Goal: Information Seeking & Learning: Learn about a topic

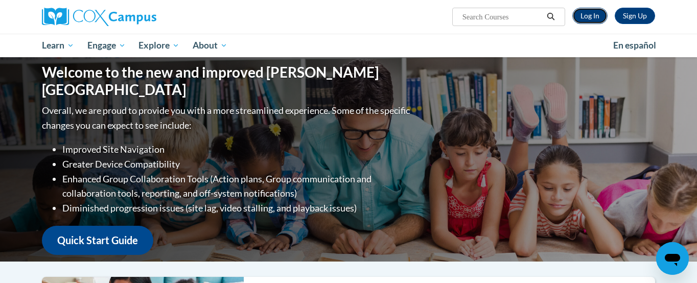
click at [589, 18] on link "Log In" at bounding box center [589, 16] width 35 height 16
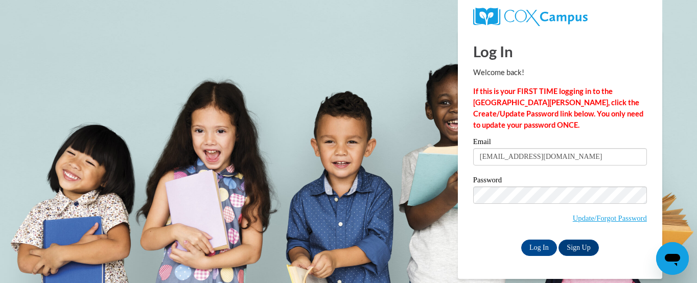
type input "yatkuno@hotmail.com"
click at [537, 249] on input "Log In" at bounding box center [539, 248] width 36 height 16
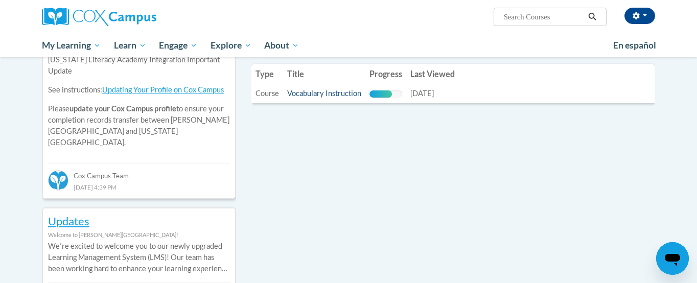
scroll to position [337, 0]
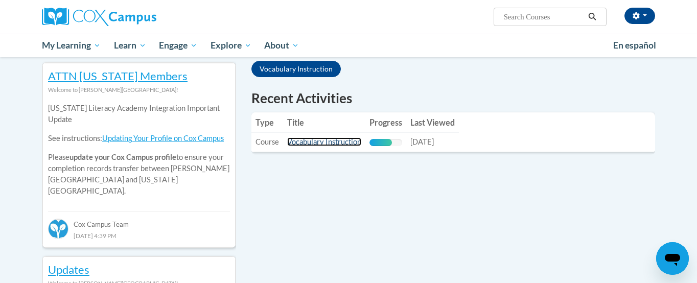
click at [336, 137] on link "Vocabulary Instruction" at bounding box center [324, 141] width 74 height 9
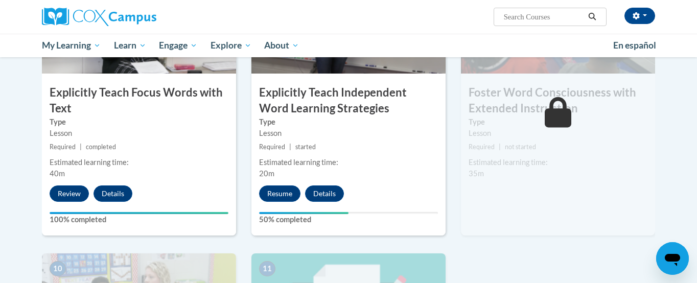
scroll to position [859, 0]
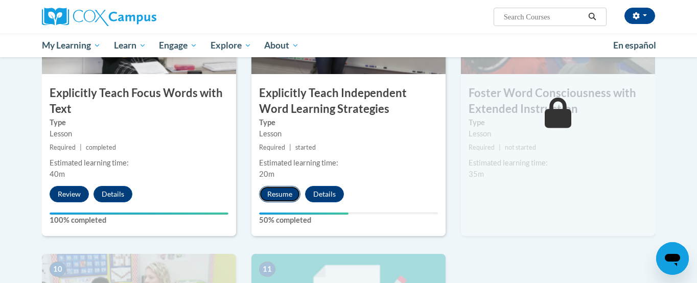
click at [286, 192] on button "Resume" at bounding box center [279, 194] width 41 height 16
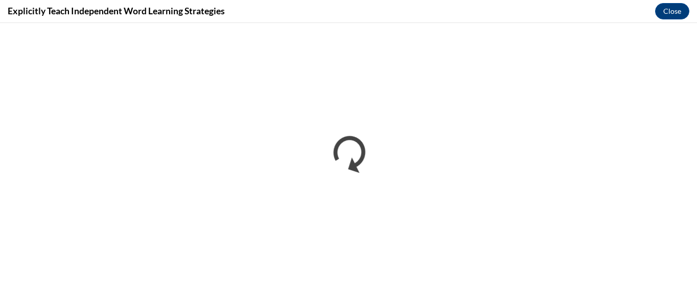
scroll to position [0, 0]
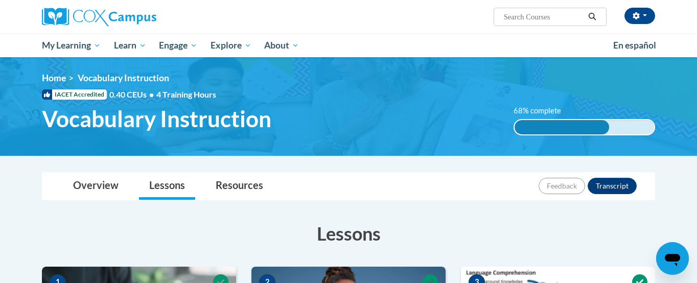
click at [510, 110] on div "68% complete 68% complete 0.001%" at bounding box center [584, 120] width 157 height 30
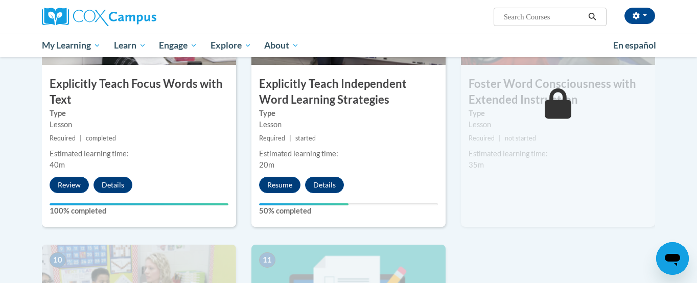
scroll to position [869, 0]
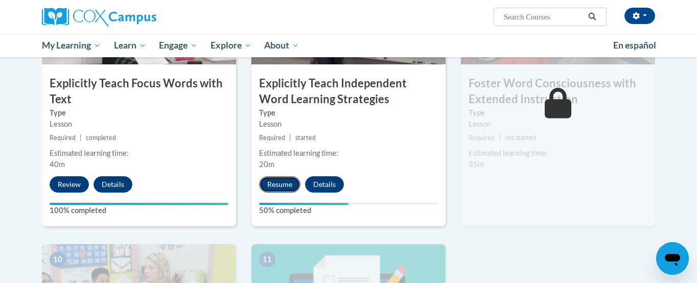
click at [281, 186] on button "Resume" at bounding box center [279, 184] width 41 height 16
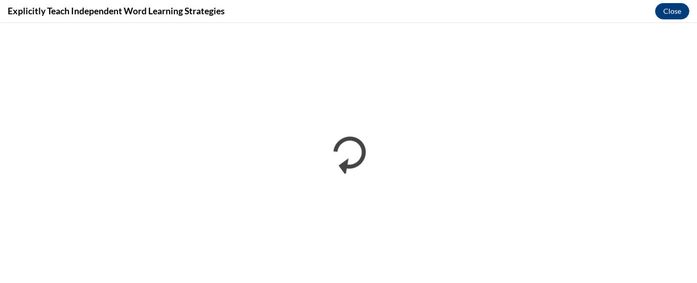
scroll to position [0, 0]
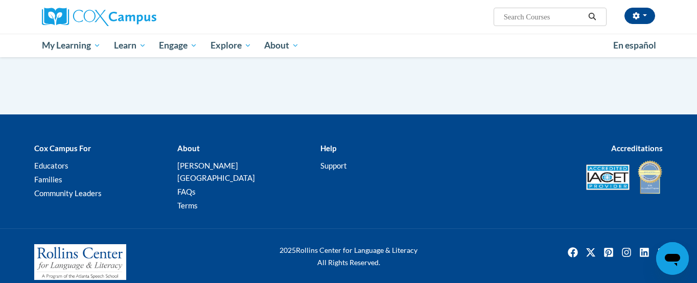
scroll to position [949, 0]
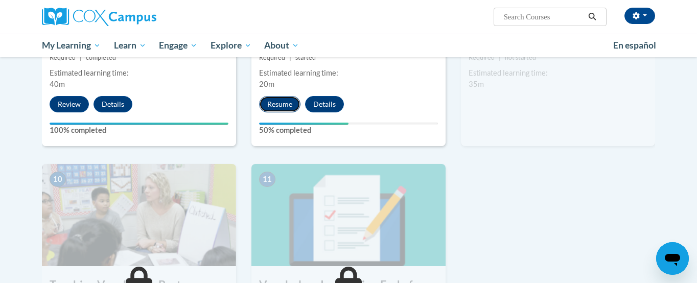
click at [284, 101] on button "Resume" at bounding box center [279, 104] width 41 height 16
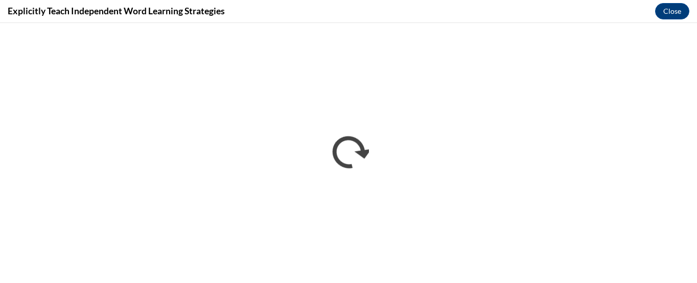
scroll to position [0, 0]
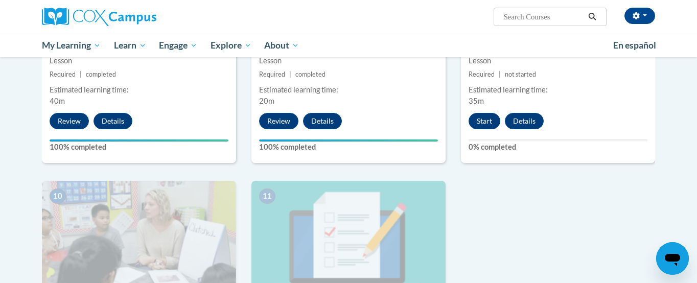
scroll to position [919, 0]
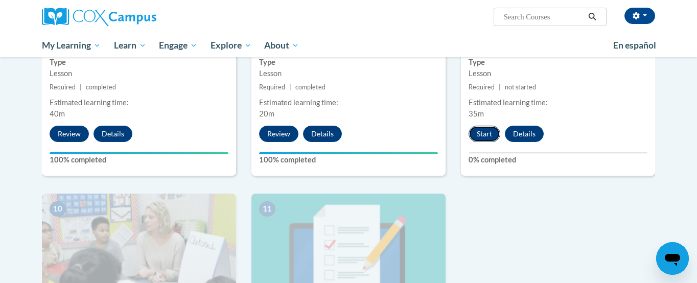
click at [487, 133] on button "Start" at bounding box center [485, 134] width 32 height 16
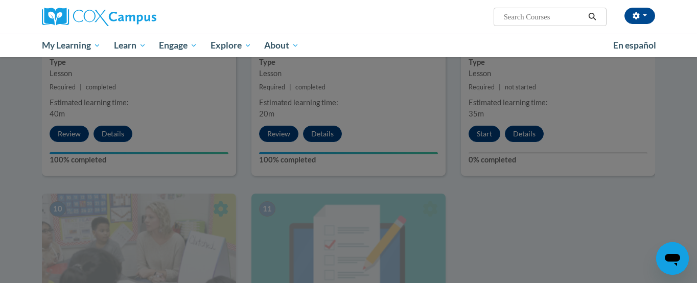
scroll to position [950, 0]
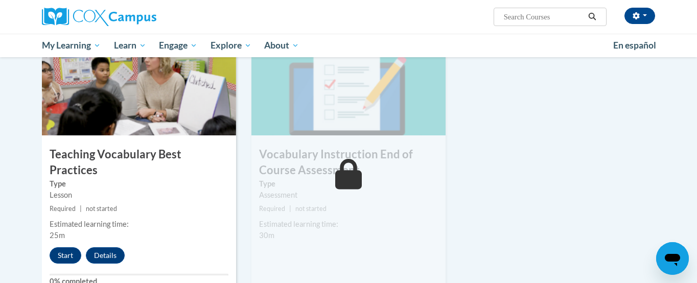
scroll to position [1080, 0]
click at [66, 247] on button "Start" at bounding box center [66, 255] width 32 height 16
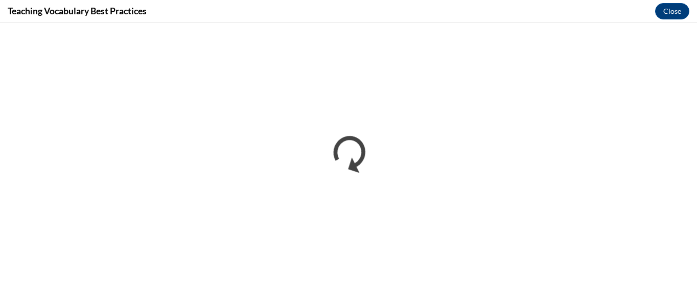
scroll to position [0, 0]
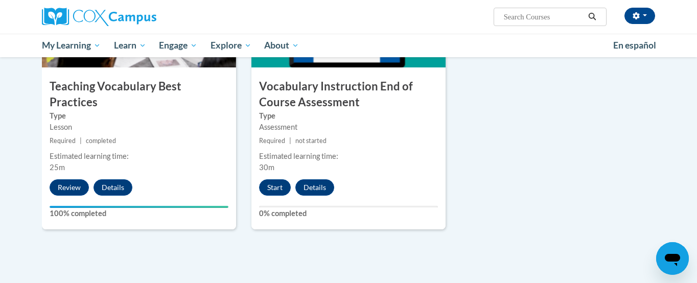
scroll to position [1156, 0]
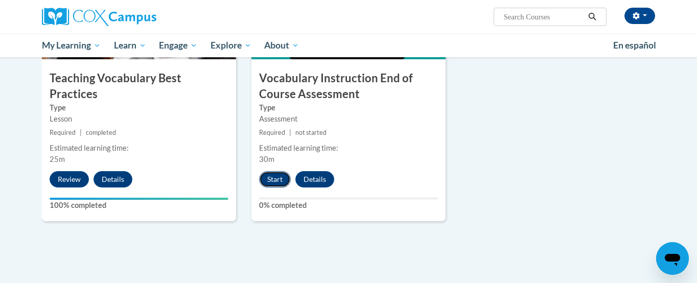
click at [275, 180] on button "Start" at bounding box center [275, 179] width 32 height 16
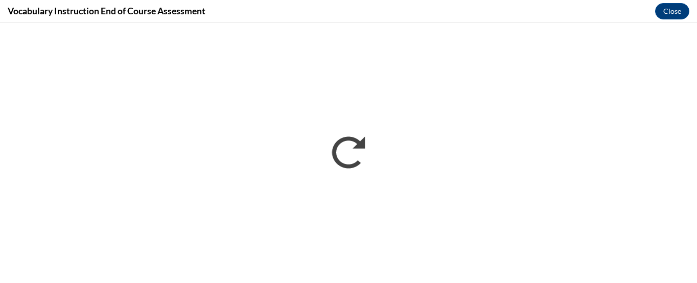
scroll to position [0, 0]
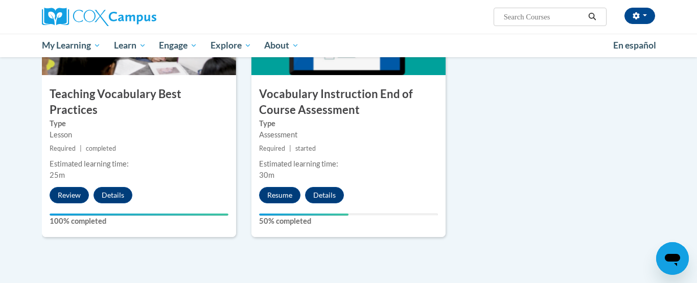
scroll to position [1134, 0]
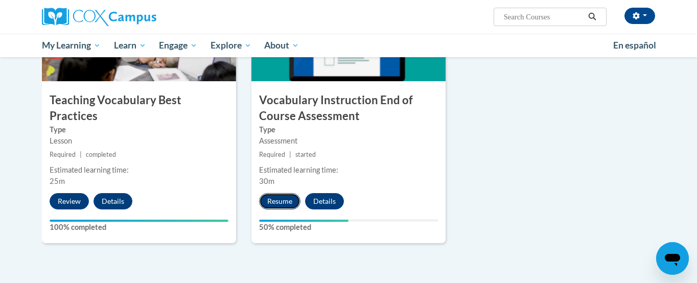
click at [284, 201] on button "Resume" at bounding box center [279, 201] width 41 height 16
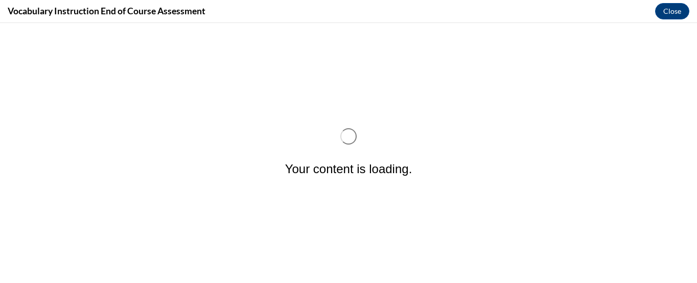
scroll to position [0, 0]
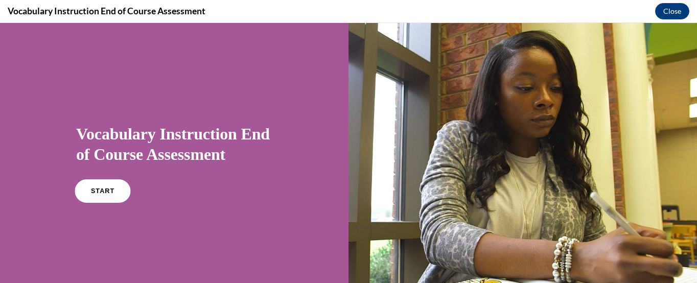
click at [109, 199] on link "START" at bounding box center [103, 191] width 56 height 24
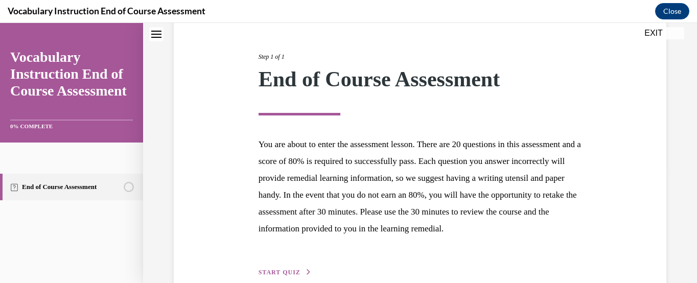
scroll to position [186, 0]
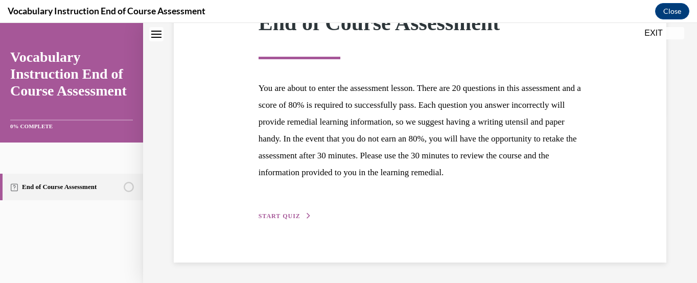
click at [296, 215] on span "START QUIZ" at bounding box center [280, 216] width 42 height 7
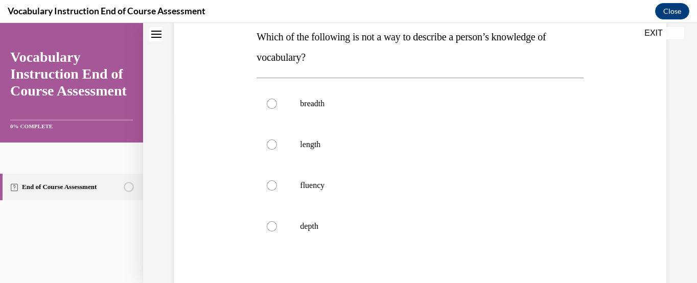
scroll to position [173, 0]
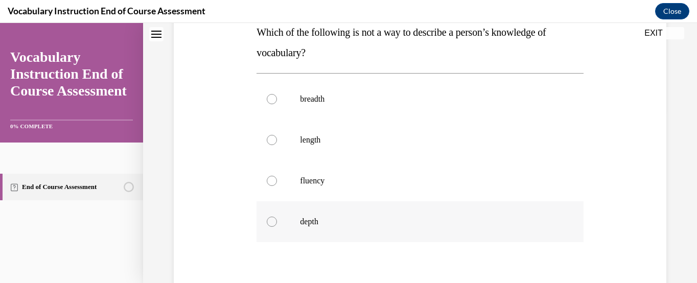
click at [272, 218] on div at bounding box center [272, 222] width 10 height 10
click at [272, 218] on input "depth" at bounding box center [272, 222] width 10 height 10
radio input "true"
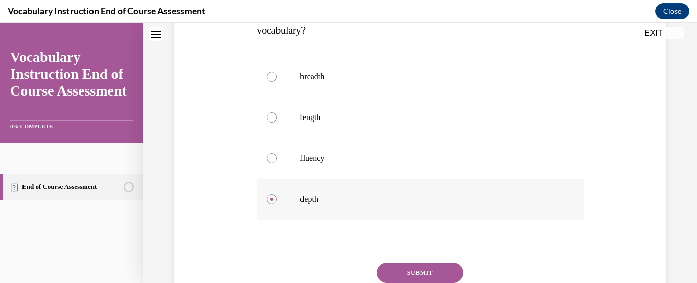
scroll to position [197, 0]
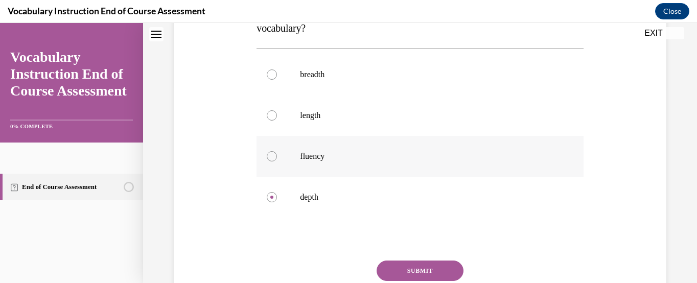
click at [271, 155] on div at bounding box center [272, 156] width 10 height 10
click at [271, 155] on input "fluency" at bounding box center [272, 156] width 10 height 10
radio input "true"
click at [271, 198] on div at bounding box center [272, 197] width 10 height 10
click at [271, 198] on input "depth" at bounding box center [272, 197] width 10 height 10
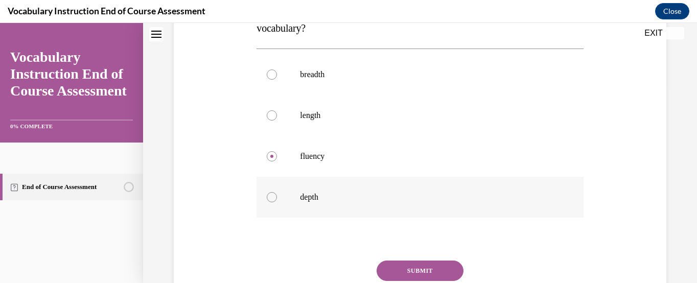
radio input "true"
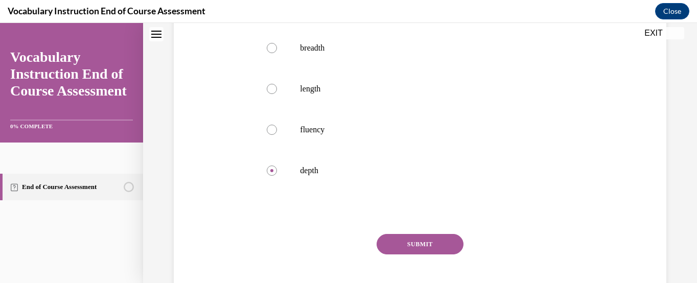
click at [418, 241] on button "SUBMIT" at bounding box center [420, 244] width 87 height 20
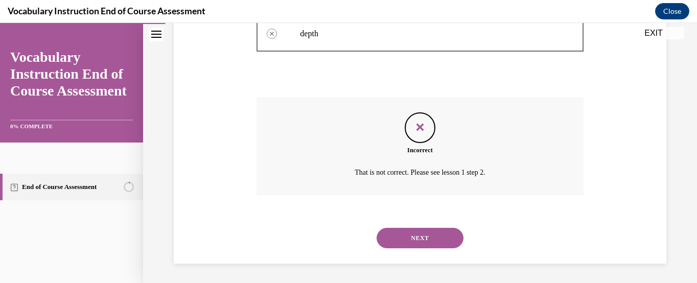
scroll to position [362, 0]
click at [418, 242] on button "NEXT" at bounding box center [420, 237] width 87 height 20
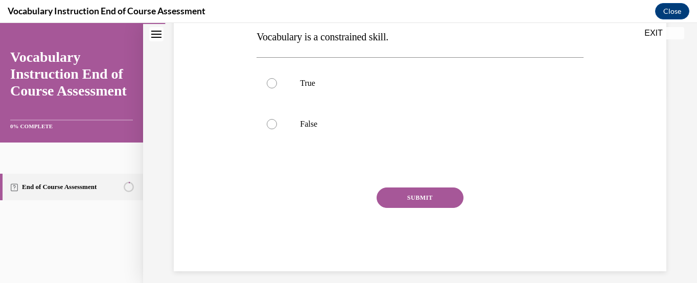
scroll to position [132, 0]
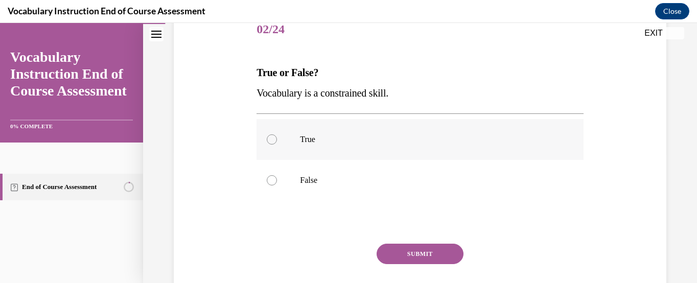
click at [274, 142] on div at bounding box center [272, 139] width 10 height 10
click at [274, 142] on input "True" at bounding box center [272, 139] width 10 height 10
radio input "true"
click at [433, 255] on button "SUBMIT" at bounding box center [420, 254] width 87 height 20
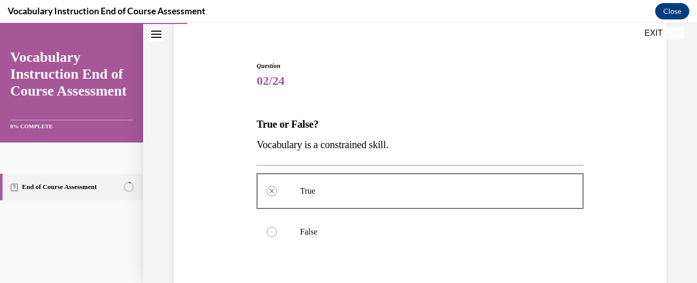
scroll to position [0, 0]
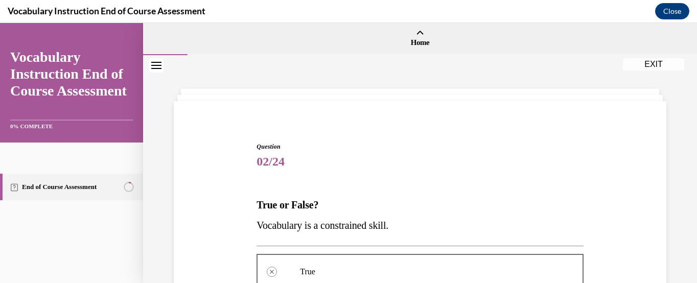
click at [655, 62] on button "EXIT" at bounding box center [653, 64] width 61 height 12
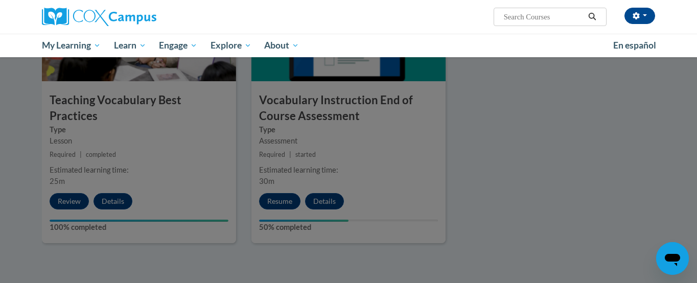
click at [284, 198] on div at bounding box center [348, 141] width 697 height 283
click at [286, 202] on div at bounding box center [348, 141] width 697 height 283
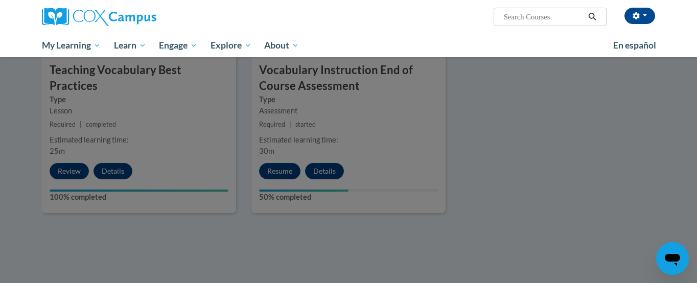
scroll to position [1150, 0]
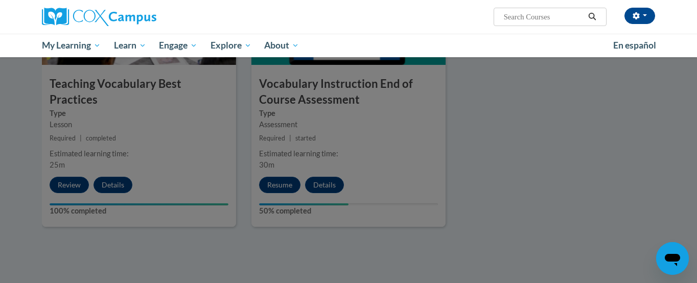
click at [281, 185] on div at bounding box center [348, 141] width 697 height 283
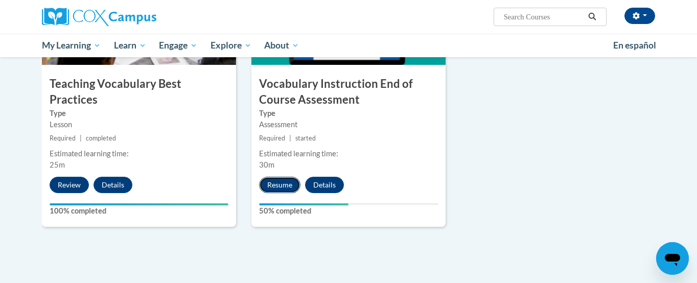
click at [276, 183] on button "Resume" at bounding box center [279, 185] width 41 height 16
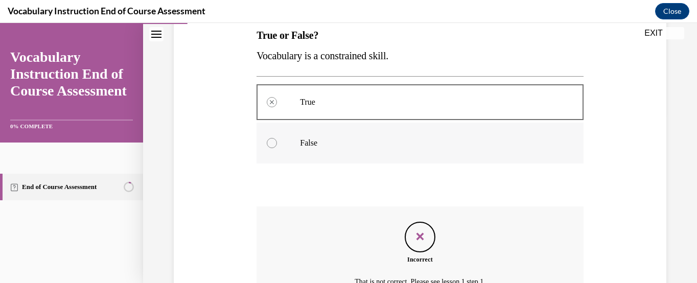
scroll to position [176, 0]
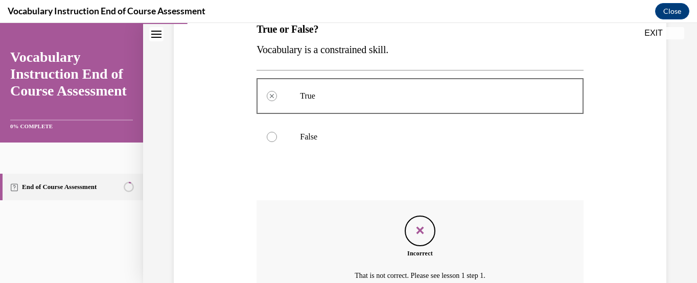
click at [420, 230] on icon "Feedback" at bounding box center [419, 230] width 15 height 15
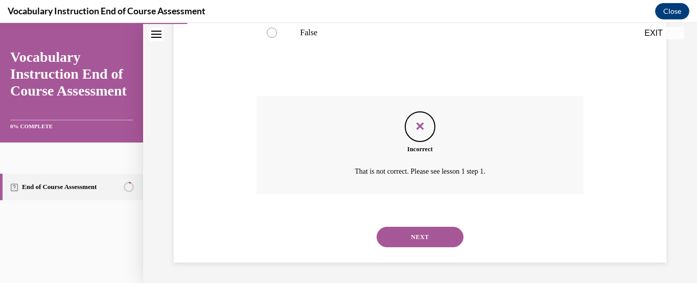
click at [422, 240] on button "NEXT" at bounding box center [420, 237] width 87 height 20
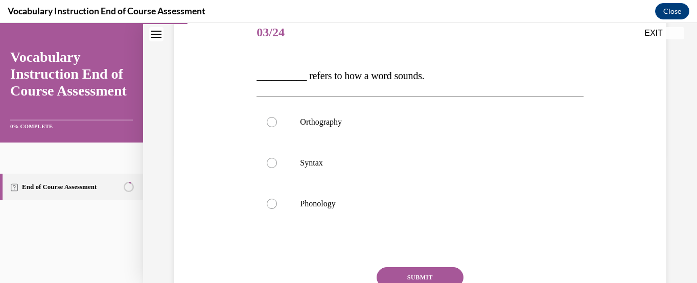
scroll to position [133, 0]
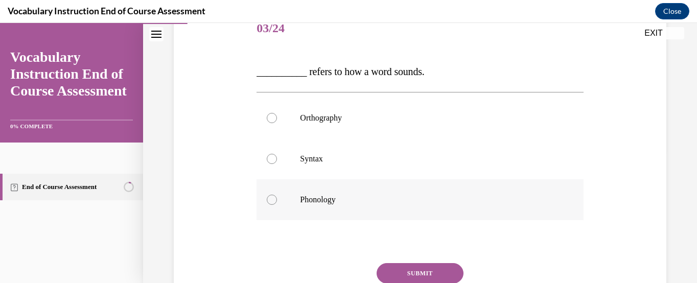
click at [274, 198] on div at bounding box center [272, 200] width 10 height 10
click at [274, 198] on input "Phonology" at bounding box center [272, 200] width 10 height 10
radio input "true"
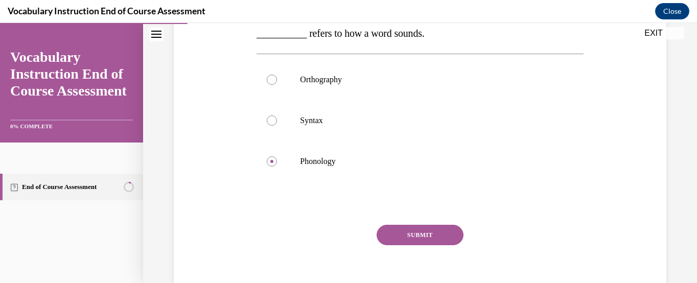
click at [431, 230] on button "SUBMIT" at bounding box center [420, 235] width 87 height 20
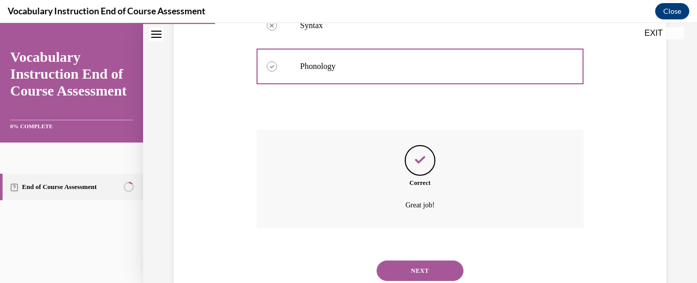
scroll to position [300, 0]
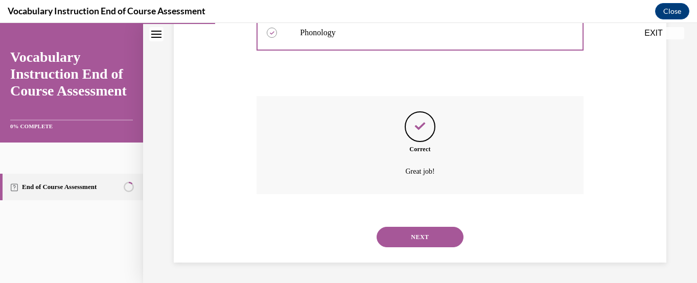
click at [425, 233] on button "NEXT" at bounding box center [420, 237] width 87 height 20
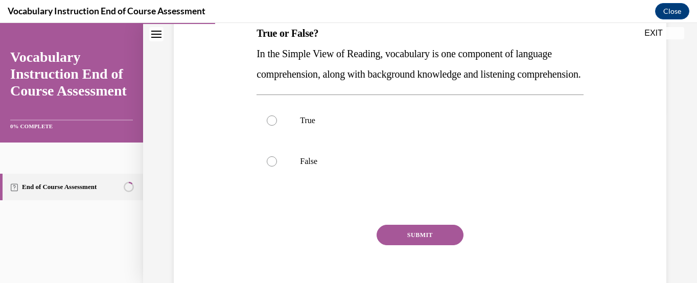
scroll to position [177, 0]
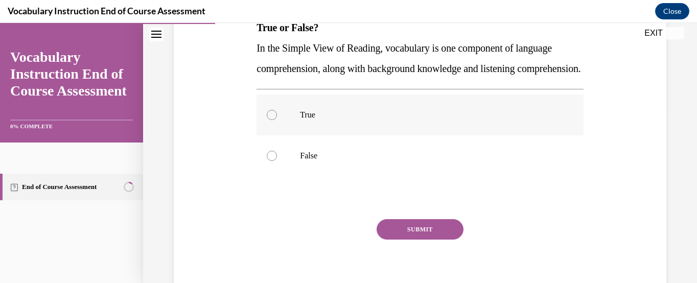
click at [271, 120] on div at bounding box center [272, 115] width 10 height 10
click at [271, 120] on input "True" at bounding box center [272, 115] width 10 height 10
radio input "true"
click at [438, 240] on button "SUBMIT" at bounding box center [420, 229] width 87 height 20
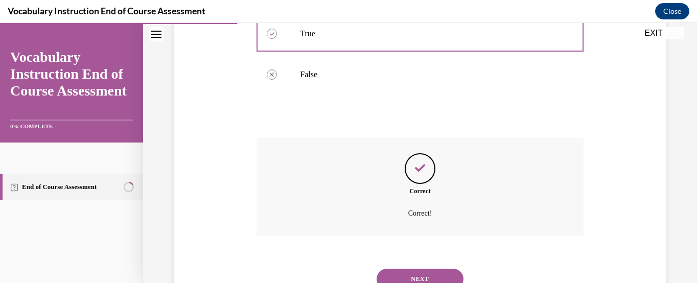
scroll to position [321, 0]
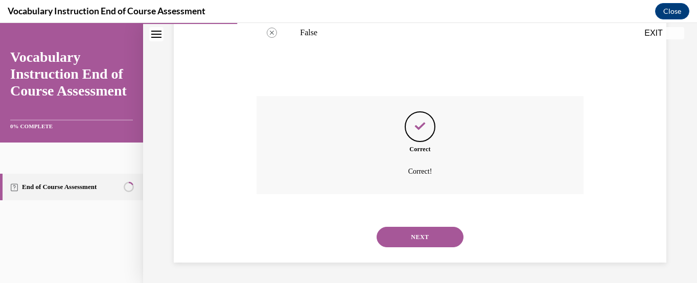
click at [438, 243] on button "NEXT" at bounding box center [420, 237] width 87 height 20
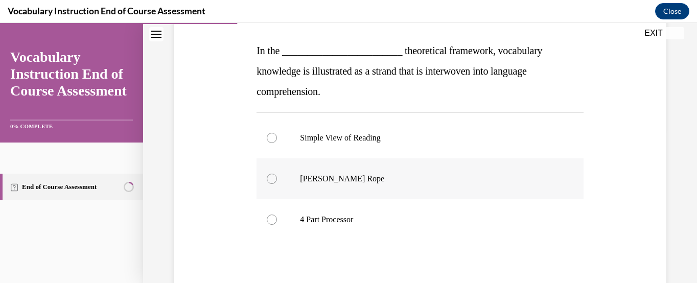
scroll to position [159, 0]
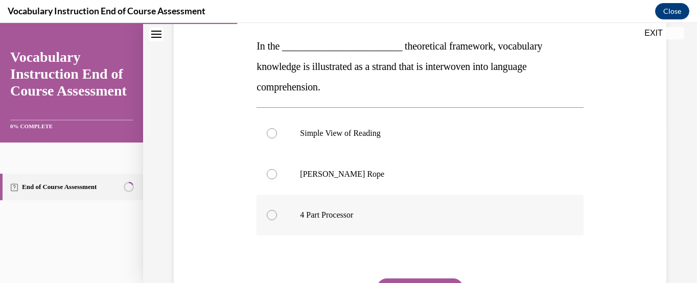
click at [273, 215] on div at bounding box center [272, 215] width 10 height 10
click at [273, 215] on input "4 Part Processor" at bounding box center [272, 215] width 10 height 10
radio input "true"
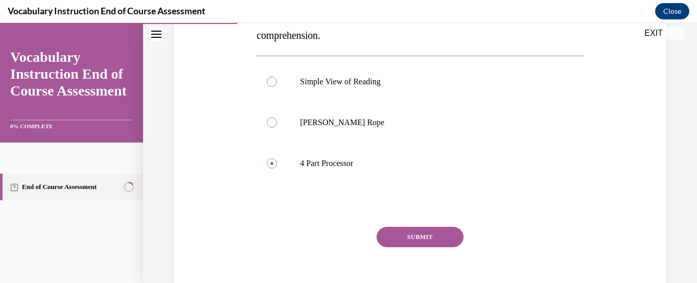
click at [419, 239] on button "SUBMIT" at bounding box center [420, 237] width 87 height 20
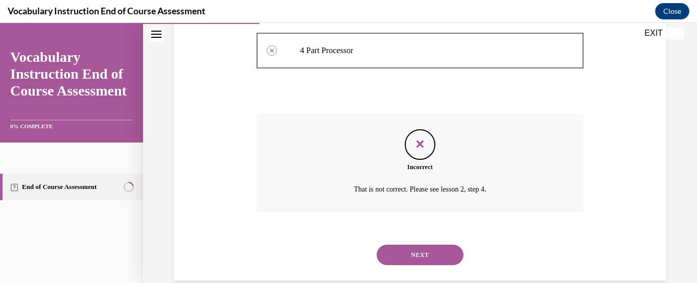
scroll to position [341, 0]
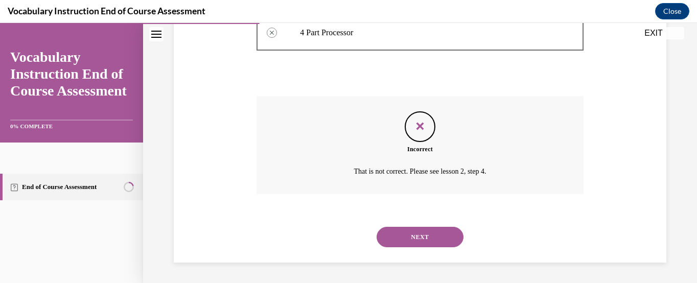
click at [420, 123] on icon "Feedback" at bounding box center [419, 126] width 15 height 15
click at [428, 233] on button "NEXT" at bounding box center [420, 237] width 87 height 20
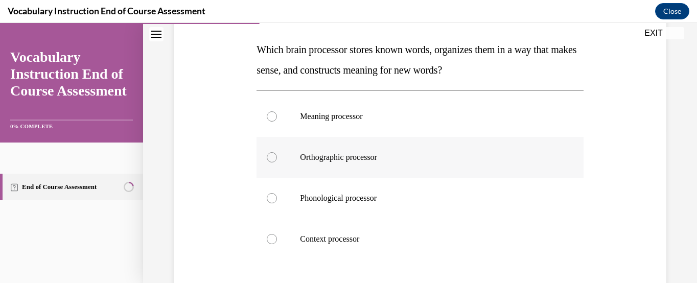
scroll to position [156, 0]
click at [354, 116] on p "Meaning processor" at bounding box center [429, 115] width 258 height 10
click at [277, 116] on input "Meaning processor" at bounding box center [272, 115] width 10 height 10
radio input "true"
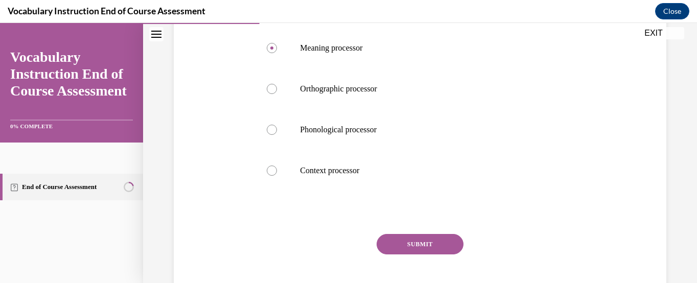
click at [432, 247] on button "SUBMIT" at bounding box center [420, 244] width 87 height 20
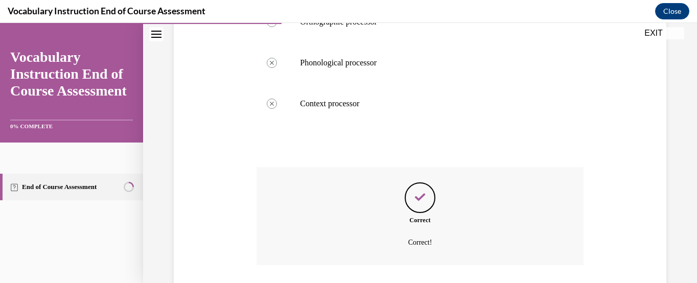
scroll to position [362, 0]
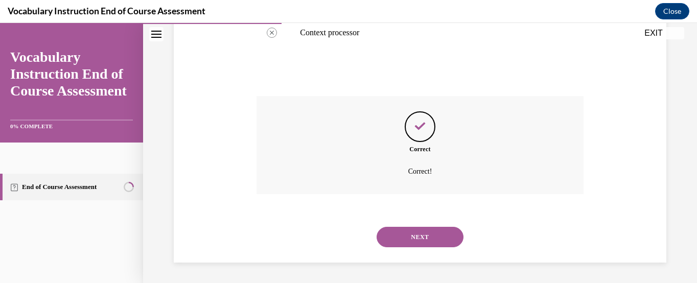
click at [434, 234] on button "NEXT" at bounding box center [420, 237] width 87 height 20
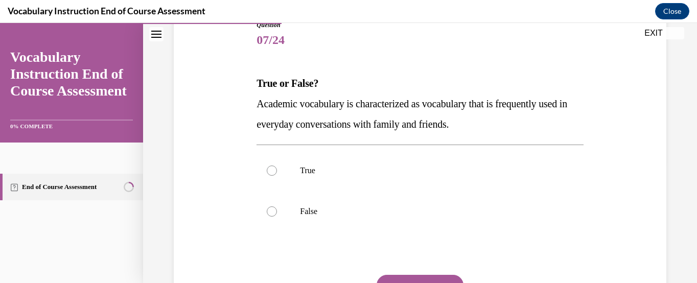
scroll to position [124, 0]
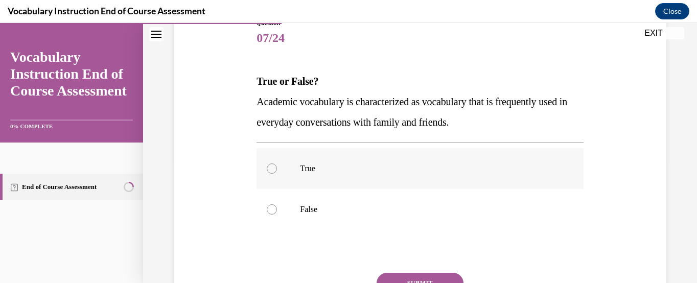
click at [271, 166] on div at bounding box center [272, 168] width 10 height 10
click at [271, 166] on input "True" at bounding box center [272, 168] width 10 height 10
radio input "true"
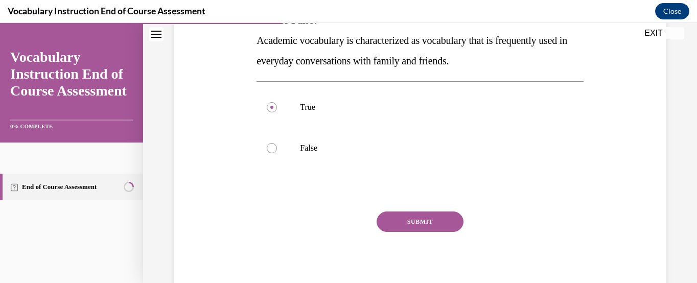
click at [423, 217] on button "SUBMIT" at bounding box center [420, 222] width 87 height 20
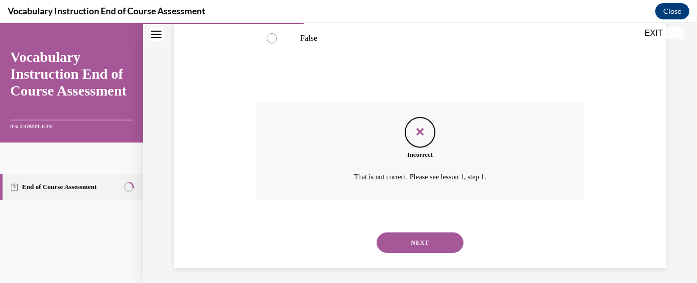
scroll to position [300, 0]
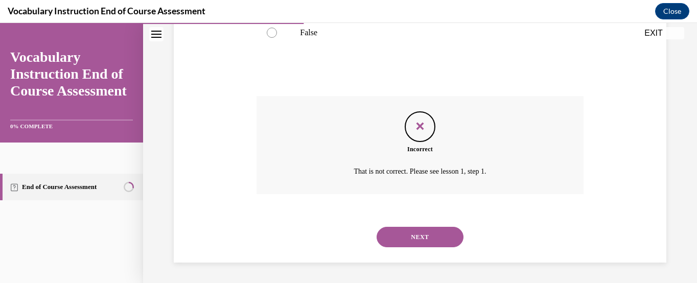
click at [425, 240] on button "NEXT" at bounding box center [420, 237] width 87 height 20
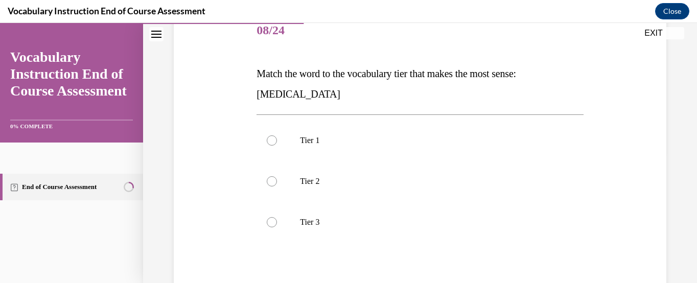
scroll to position [124, 0]
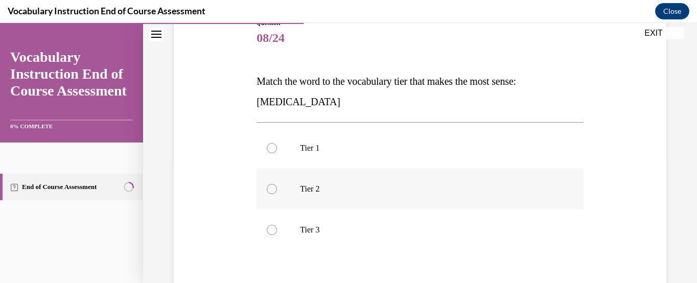
click at [273, 186] on div at bounding box center [272, 189] width 10 height 10
click at [273, 186] on input "Tier 2" at bounding box center [272, 189] width 10 height 10
radio input "true"
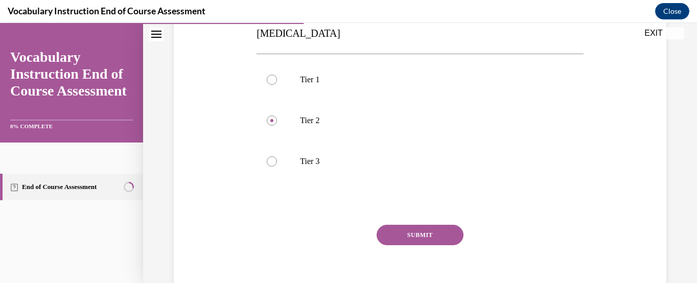
click at [423, 239] on button "SUBMIT" at bounding box center [420, 235] width 87 height 20
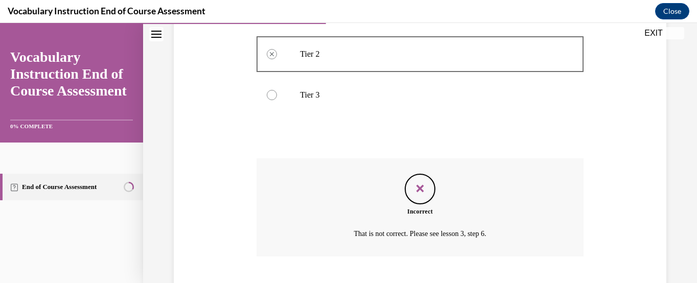
scroll to position [321, 0]
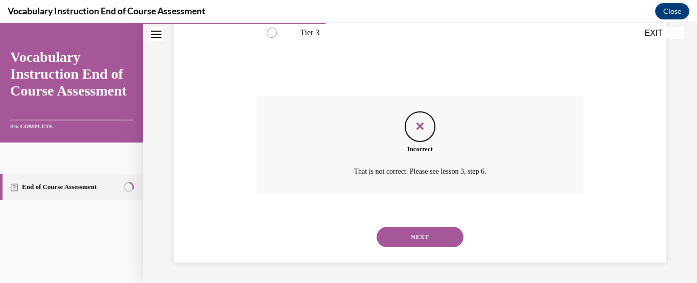
click at [423, 239] on button "NEXT" at bounding box center [420, 237] width 87 height 20
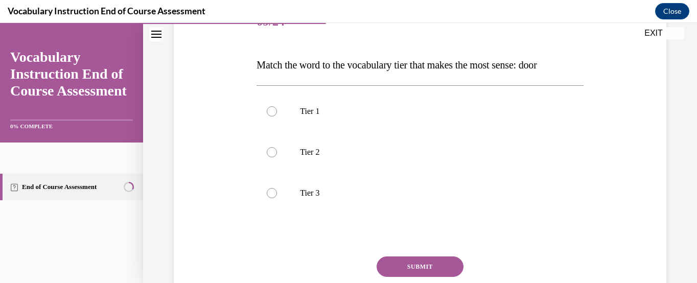
scroll to position [146, 0]
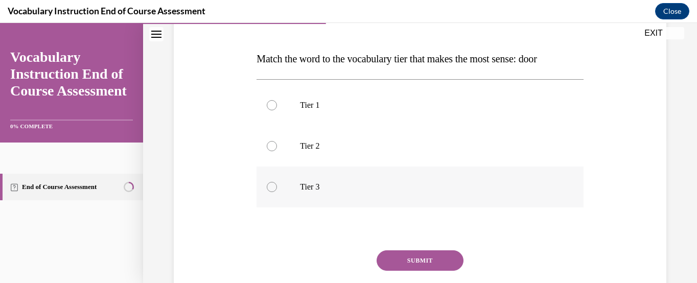
click at [272, 185] on div at bounding box center [272, 187] width 10 height 10
click at [272, 185] on input "Tier 3" at bounding box center [272, 187] width 10 height 10
radio input "true"
click at [426, 262] on button "SUBMIT" at bounding box center [420, 260] width 87 height 20
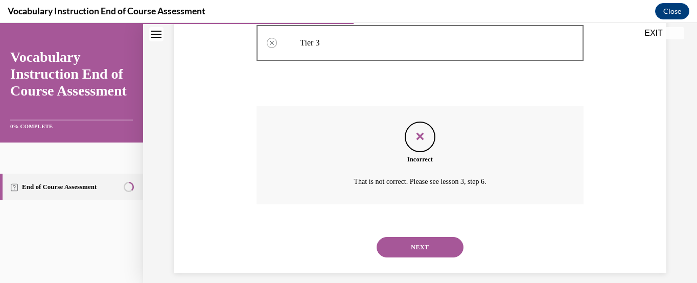
scroll to position [300, 0]
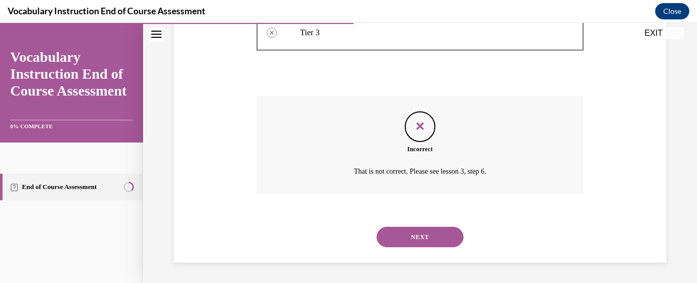
click at [434, 237] on button "NEXT" at bounding box center [420, 237] width 87 height 20
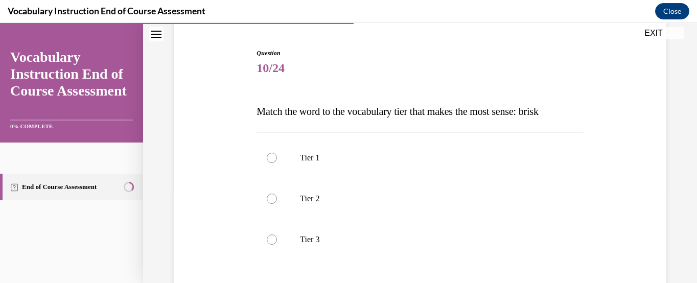
scroll to position [94, 0]
click at [275, 233] on label "Tier 3" at bounding box center [419, 239] width 326 height 41
click at [275, 234] on input "Tier 3" at bounding box center [272, 239] width 10 height 10
radio input "true"
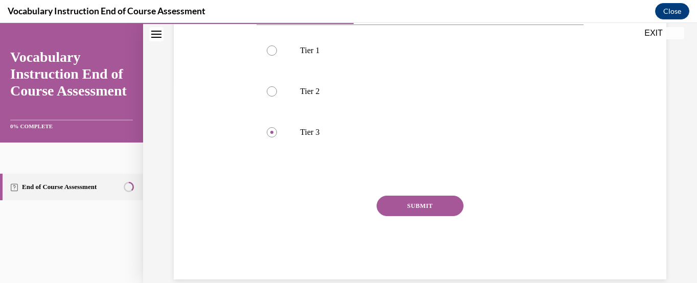
click at [438, 207] on button "SUBMIT" at bounding box center [420, 206] width 87 height 20
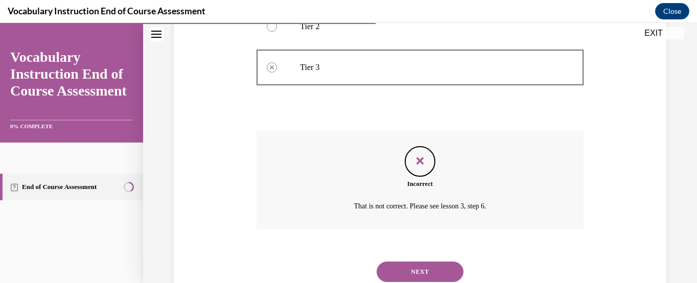
scroll to position [300, 0]
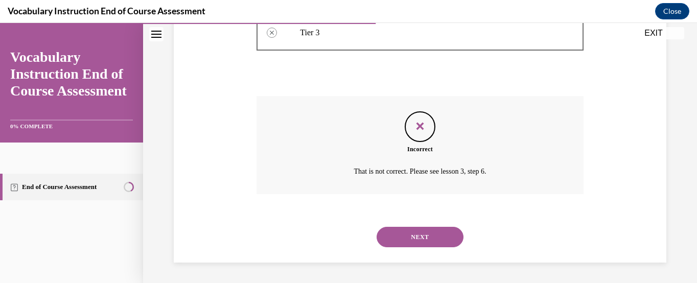
click at [430, 235] on button "NEXT" at bounding box center [420, 237] width 87 height 20
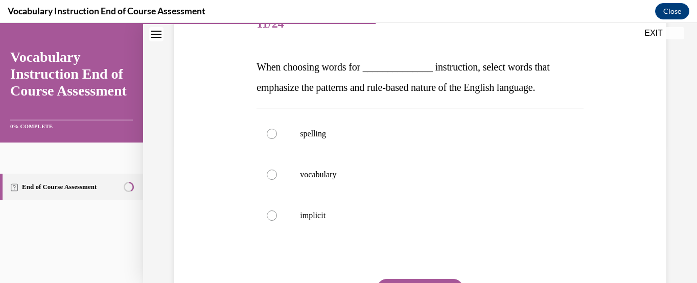
scroll to position [143, 0]
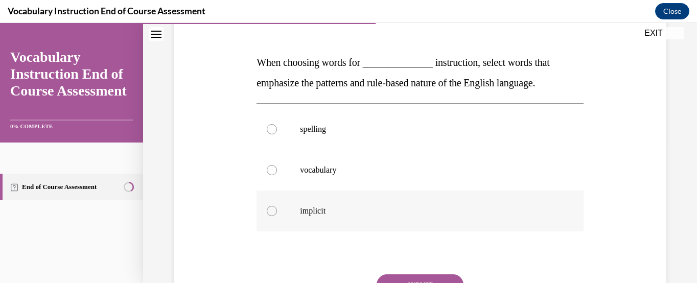
click at [272, 212] on div at bounding box center [272, 211] width 10 height 10
click at [272, 212] on input "implicit" at bounding box center [272, 211] width 10 height 10
radio input "true"
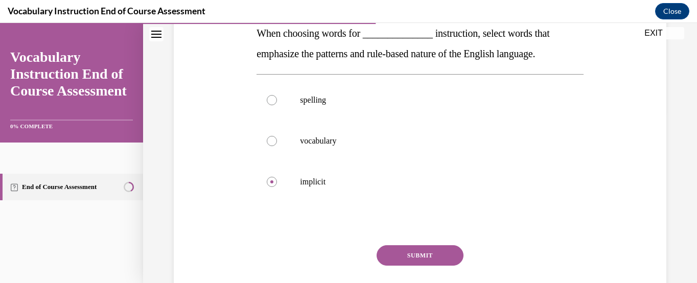
click at [423, 258] on button "SUBMIT" at bounding box center [420, 255] width 87 height 20
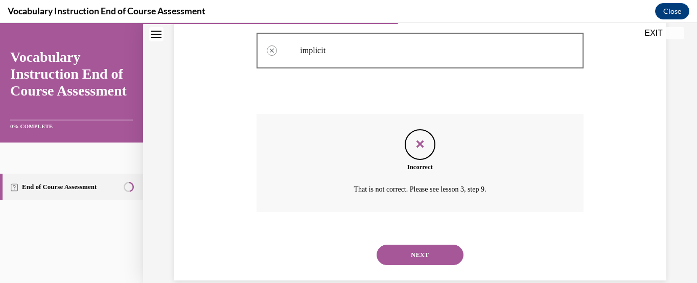
scroll to position [321, 0]
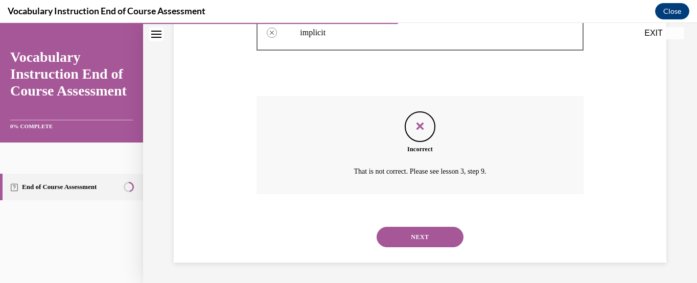
click at [429, 239] on button "NEXT" at bounding box center [420, 237] width 87 height 20
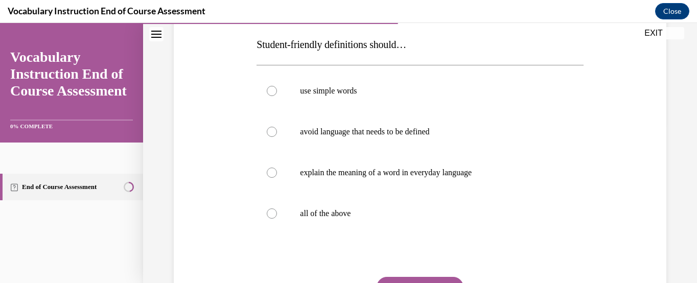
scroll to position [161, 0]
click at [273, 208] on div at bounding box center [272, 212] width 10 height 10
click at [273, 208] on input "all of the above" at bounding box center [272, 212] width 10 height 10
radio input "true"
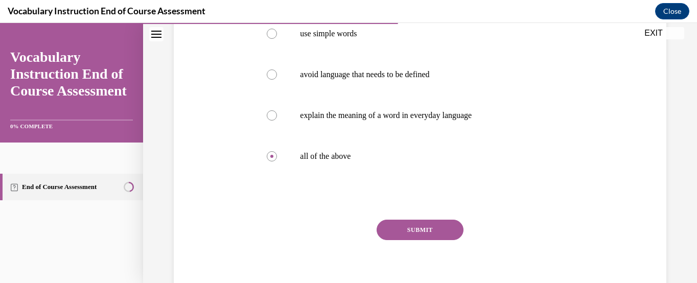
click at [415, 228] on button "SUBMIT" at bounding box center [420, 230] width 87 height 20
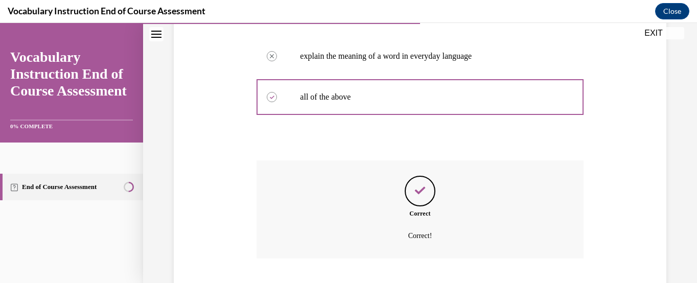
scroll to position [341, 0]
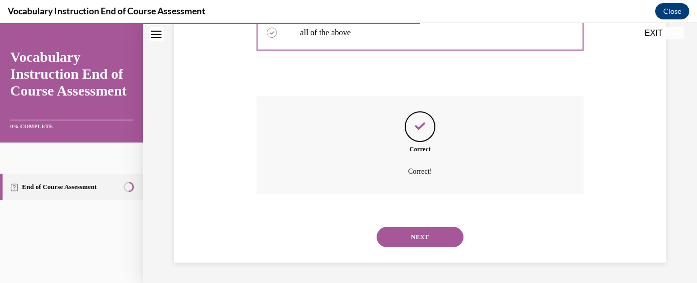
click at [422, 242] on button "NEXT" at bounding box center [420, 237] width 87 height 20
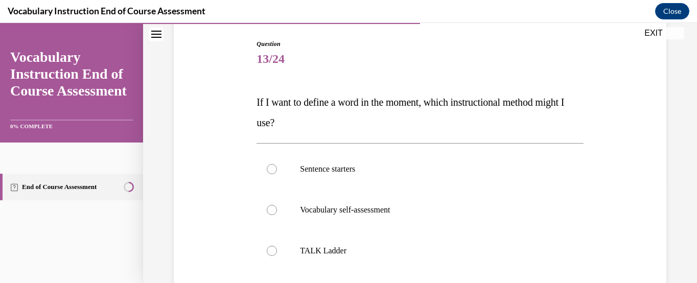
scroll to position [108, 0]
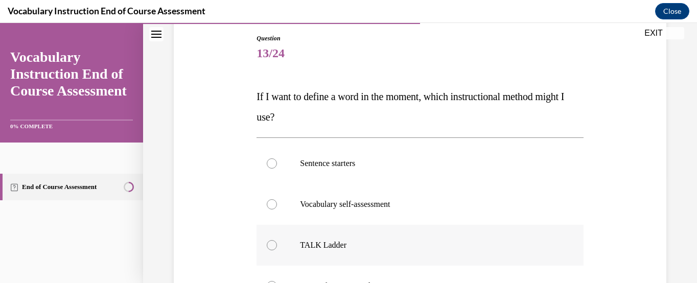
click at [490, 231] on label "TALK Ladder" at bounding box center [419, 245] width 326 height 41
click at [277, 240] on input "TALK Ladder" at bounding box center [272, 245] width 10 height 10
radio input "true"
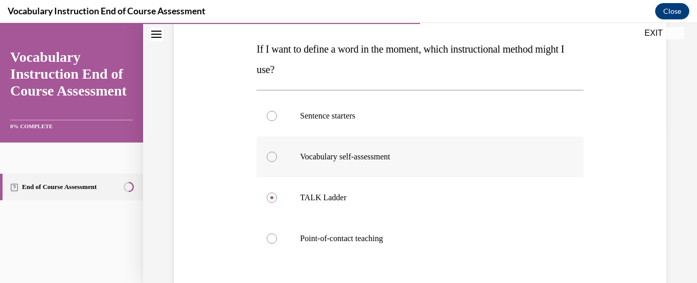
scroll to position [156, 0]
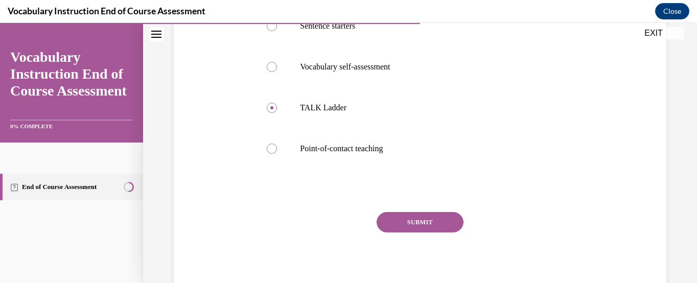
click at [416, 220] on button "SUBMIT" at bounding box center [420, 222] width 87 height 20
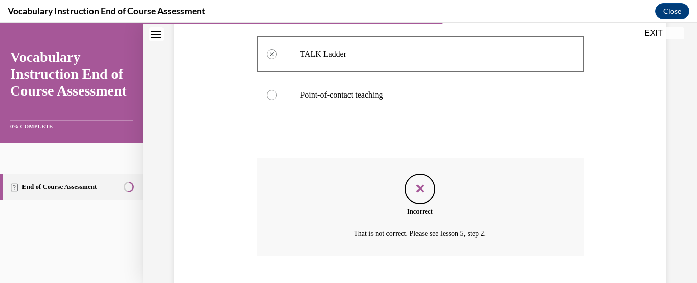
scroll to position [362, 0]
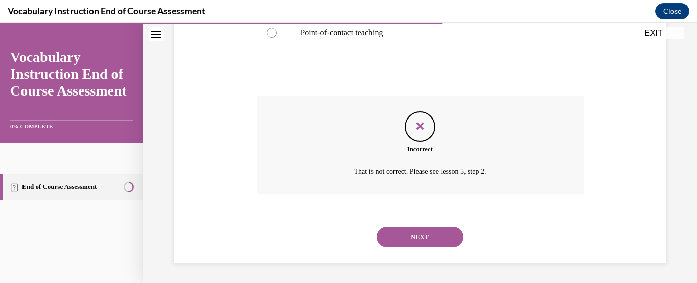
click at [433, 230] on button "NEXT" at bounding box center [420, 237] width 87 height 20
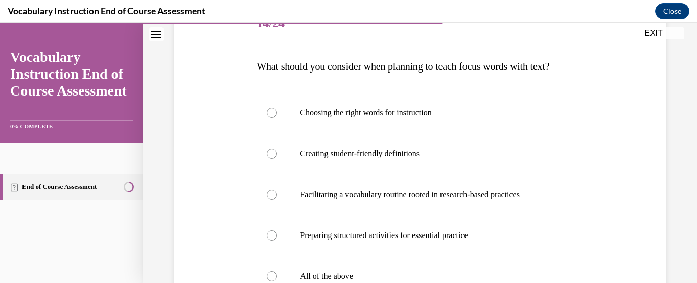
scroll to position [139, 0]
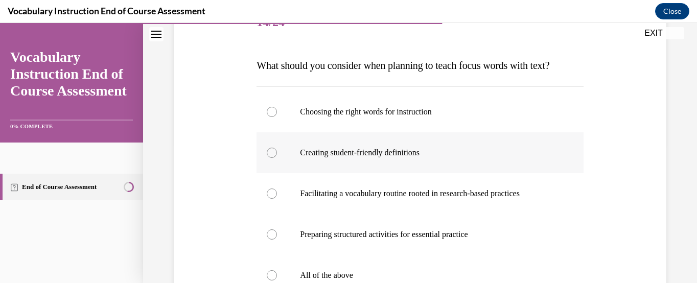
click at [271, 152] on div at bounding box center [272, 153] width 10 height 10
click at [271, 152] on input "Creating student-friendly definitions" at bounding box center [272, 153] width 10 height 10
radio input "true"
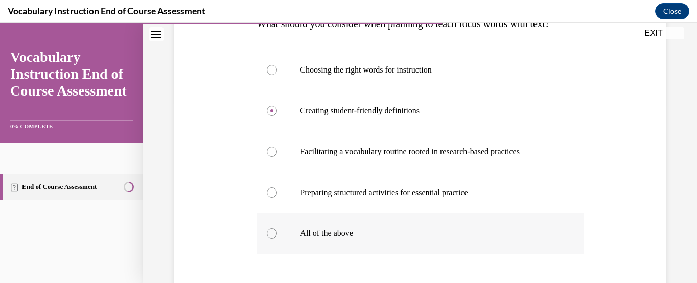
click at [274, 230] on div at bounding box center [272, 233] width 10 height 10
click at [274, 230] on input "All of the above" at bounding box center [272, 233] width 10 height 10
radio input "true"
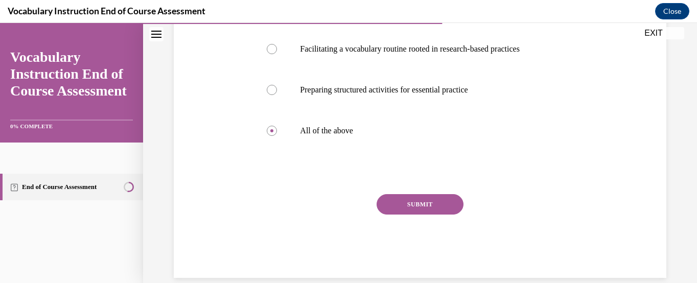
click at [433, 200] on button "SUBMIT" at bounding box center [420, 204] width 87 height 20
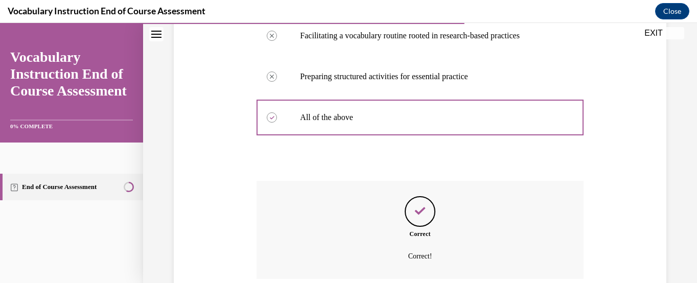
scroll to position [382, 0]
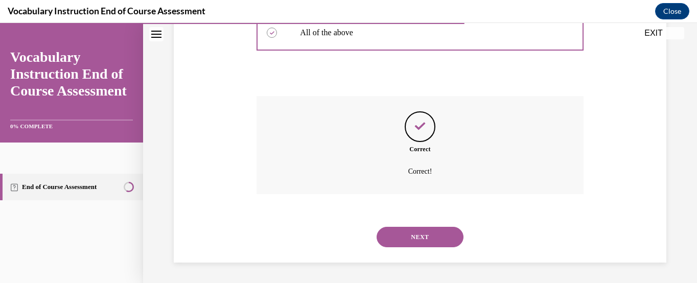
click at [426, 235] on button "NEXT" at bounding box center [420, 237] width 87 height 20
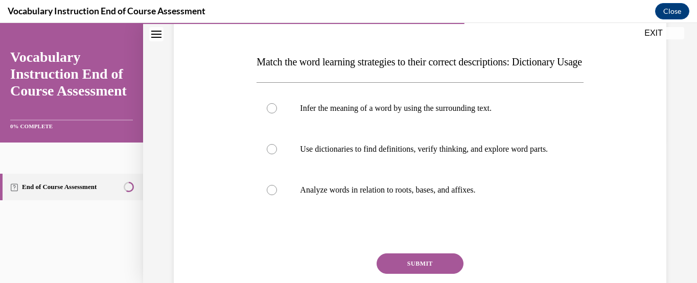
scroll to position [144, 0]
click at [271, 154] on div at bounding box center [272, 149] width 10 height 10
click at [271, 154] on input "Use dictionaries to find definitions, verify thinking, and explore word parts." at bounding box center [272, 149] width 10 height 10
radio input "true"
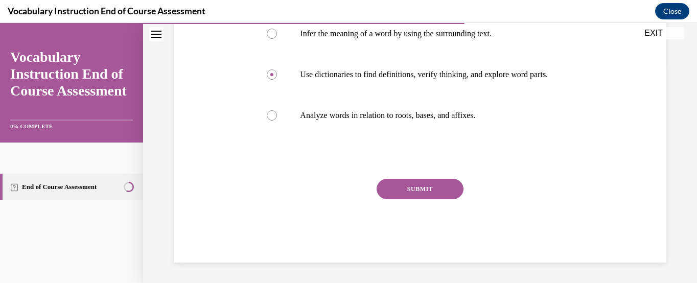
click at [436, 199] on button "SUBMIT" at bounding box center [420, 189] width 87 height 20
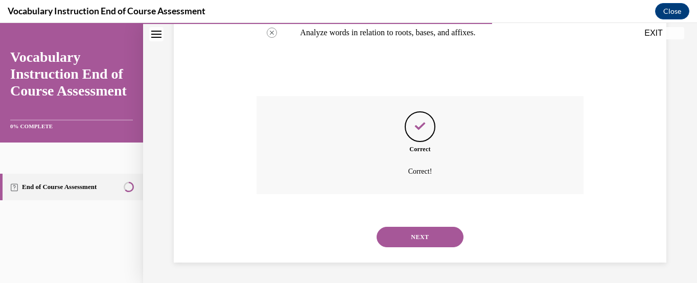
scroll to position [331, 0]
click at [425, 237] on button "NEXT" at bounding box center [420, 237] width 87 height 20
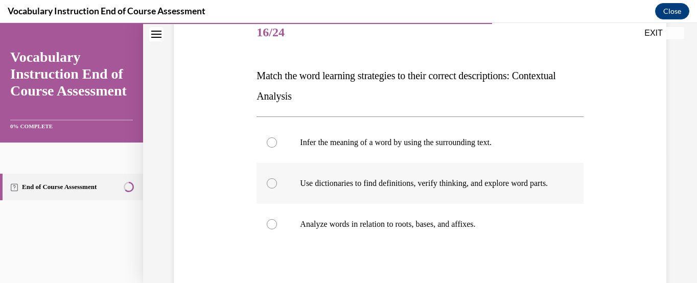
scroll to position [137, 0]
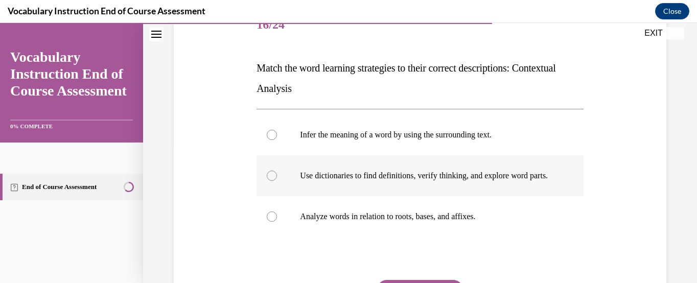
click at [271, 178] on div at bounding box center [272, 176] width 10 height 10
click at [271, 178] on input "Use dictionaries to find definitions, verify thinking, and explore word parts." at bounding box center [272, 176] width 10 height 10
radio input "true"
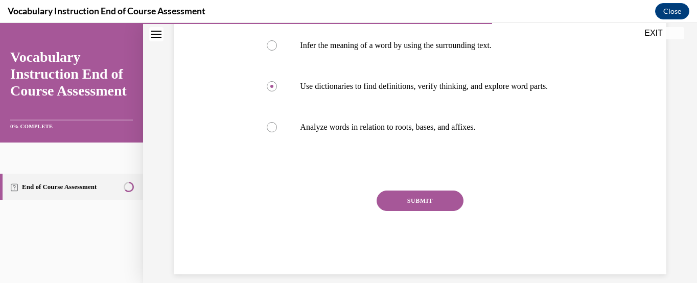
click at [422, 211] on button "SUBMIT" at bounding box center [420, 201] width 87 height 20
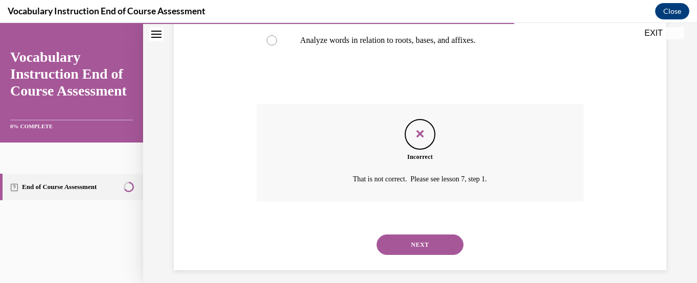
scroll to position [331, 0]
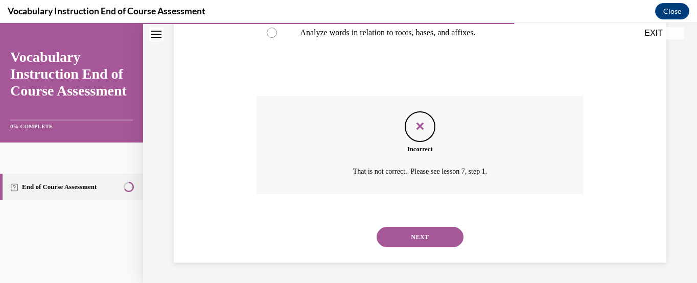
click at [424, 234] on button "NEXT" at bounding box center [420, 237] width 87 height 20
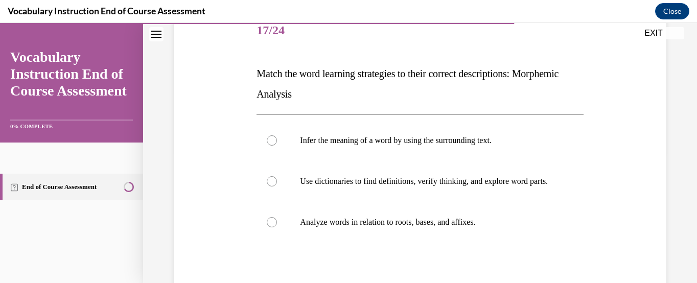
scroll to position [140, 0]
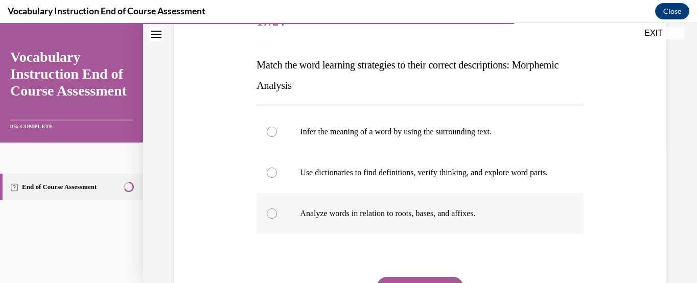
click at [274, 219] on div at bounding box center [272, 213] width 10 height 10
click at [274, 219] on input "Analyze words in relation to roots, bases, and affixes." at bounding box center [272, 213] width 10 height 10
radio input "true"
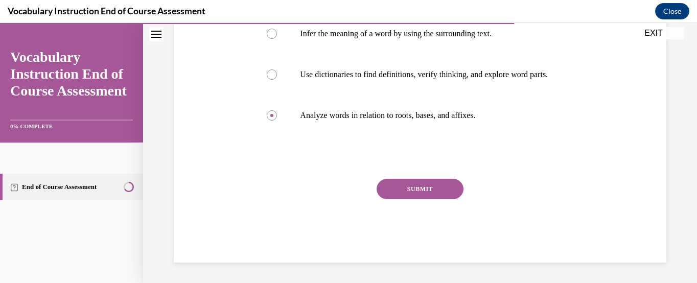
click at [417, 184] on button "SUBMIT" at bounding box center [420, 189] width 87 height 20
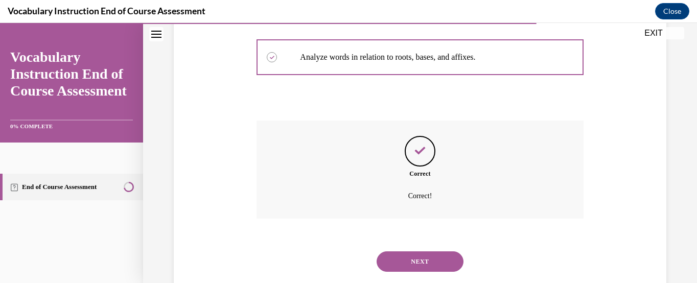
scroll to position [331, 0]
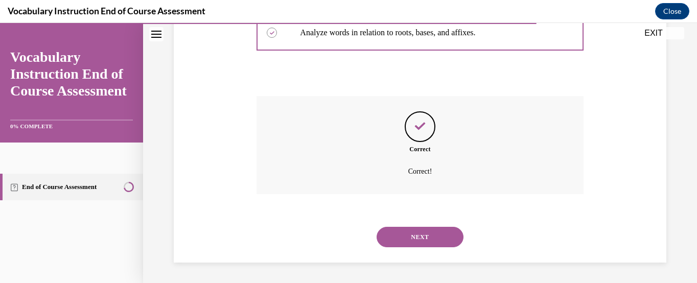
click at [428, 237] on button "NEXT" at bounding box center [420, 237] width 87 height 20
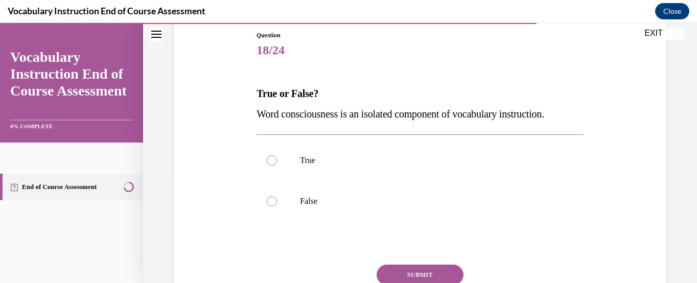
scroll to position [116, 0]
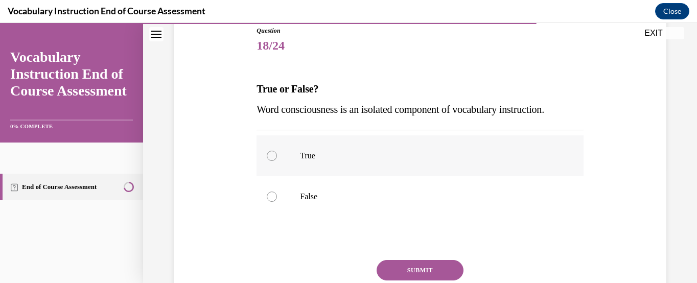
click at [270, 157] on div at bounding box center [272, 156] width 10 height 10
click at [270, 157] on input "True" at bounding box center [272, 156] width 10 height 10
radio input "true"
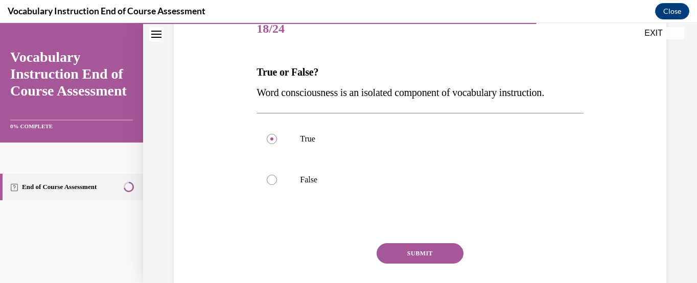
click at [426, 251] on button "SUBMIT" at bounding box center [420, 253] width 87 height 20
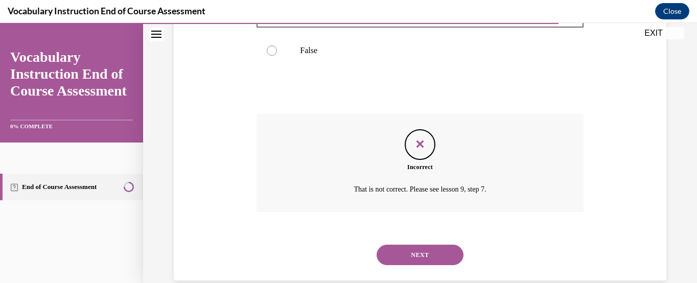
scroll to position [280, 0]
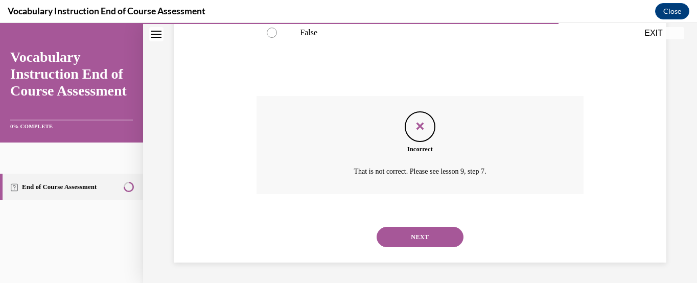
click at [426, 237] on button "NEXT" at bounding box center [420, 237] width 87 height 20
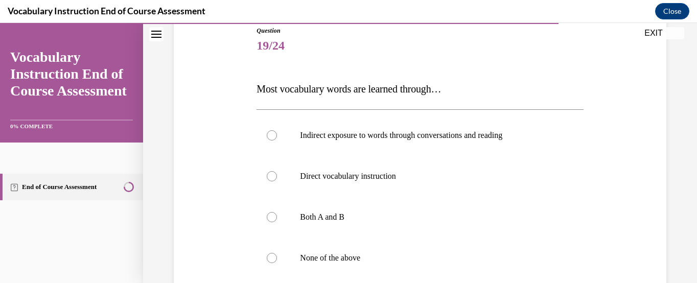
scroll to position [133, 0]
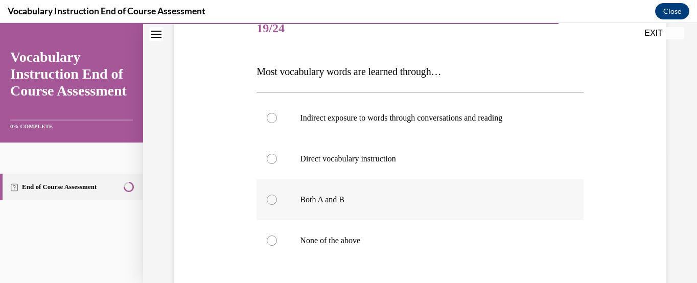
click at [273, 198] on div at bounding box center [272, 200] width 10 height 10
click at [273, 198] on input "Both A and B" at bounding box center [272, 200] width 10 height 10
radio input "true"
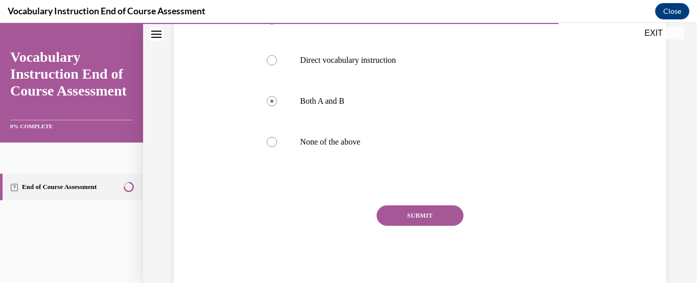
click at [413, 222] on button "SUBMIT" at bounding box center [420, 215] width 87 height 20
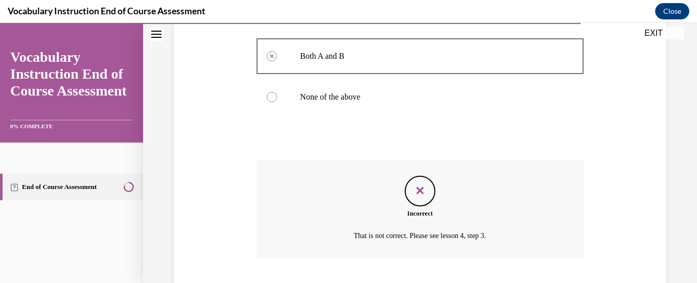
scroll to position [341, 0]
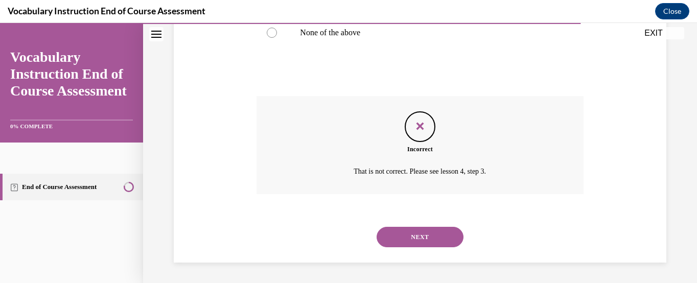
click at [413, 222] on div "NEXT" at bounding box center [419, 237] width 326 height 41
click at [419, 229] on button "NEXT" at bounding box center [420, 237] width 87 height 20
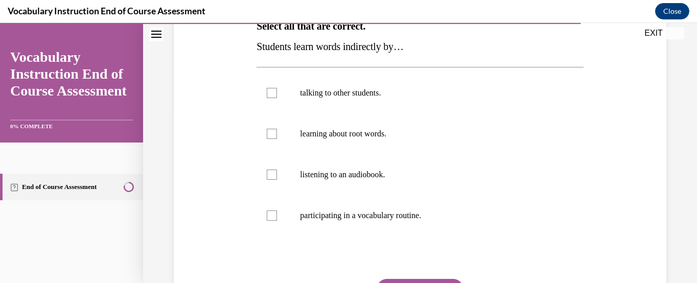
scroll to position [182, 0]
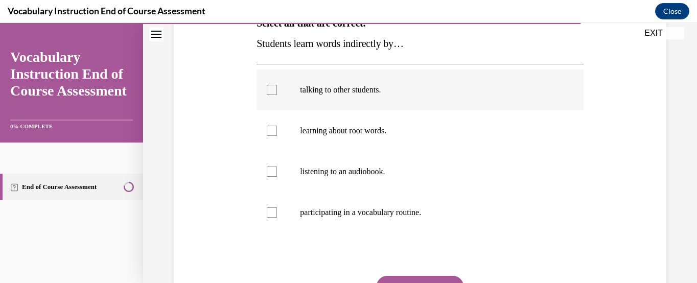
click at [271, 90] on div at bounding box center [272, 90] width 10 height 10
click at [271, 90] on input "talking to other students." at bounding box center [272, 90] width 10 height 10
checkbox input "true"
click at [272, 172] on div at bounding box center [272, 172] width 10 height 10
click at [272, 172] on input "listening to an audiobook." at bounding box center [272, 172] width 10 height 10
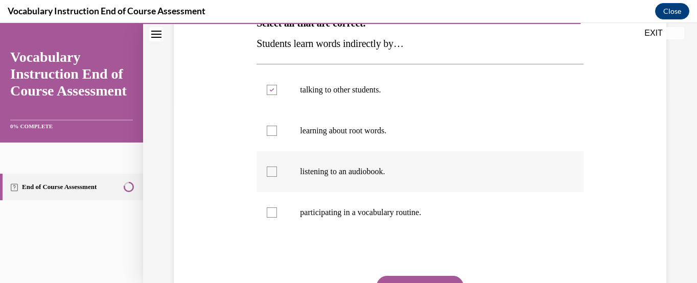
checkbox input "true"
click at [271, 214] on div at bounding box center [272, 212] width 10 height 10
click at [271, 214] on input "participating in a vocabulary routine." at bounding box center [272, 212] width 10 height 10
checkbox input "true"
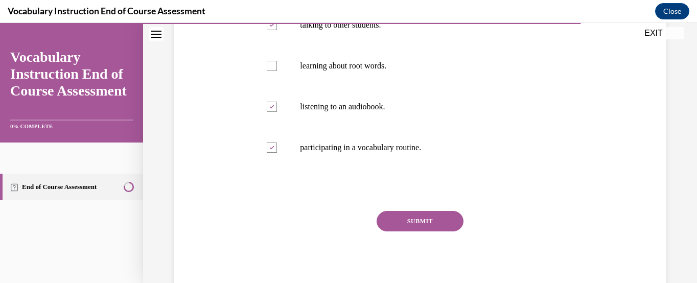
click at [432, 221] on button "SUBMIT" at bounding box center [420, 221] width 87 height 20
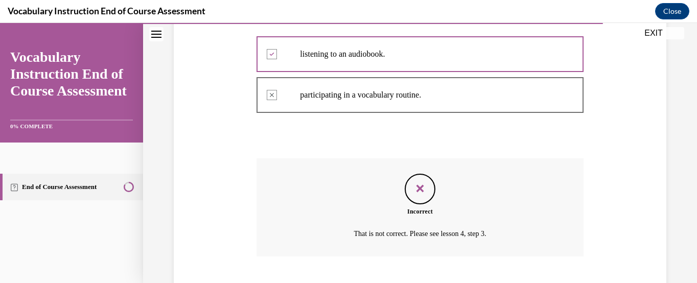
scroll to position [362, 0]
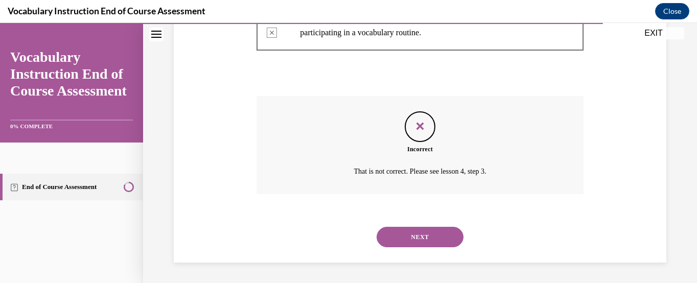
click at [428, 237] on button "NEXT" at bounding box center [420, 237] width 87 height 20
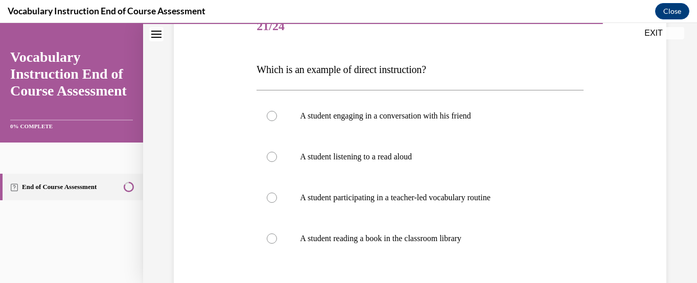
scroll to position [138, 0]
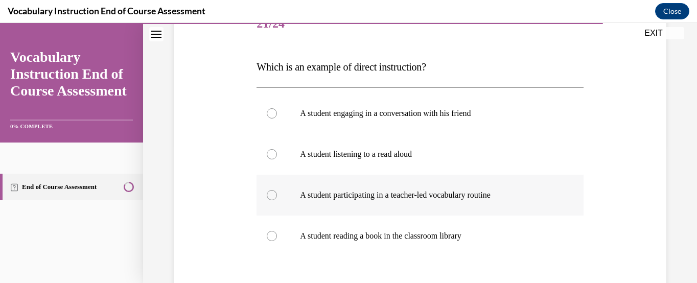
click at [273, 191] on div at bounding box center [272, 195] width 10 height 10
click at [273, 191] on input "A student participating in a teacher-led vocabulary routine" at bounding box center [272, 195] width 10 height 10
radio input "true"
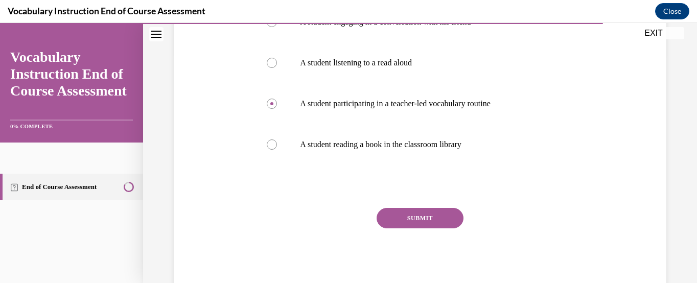
click at [437, 218] on button "SUBMIT" at bounding box center [420, 218] width 87 height 20
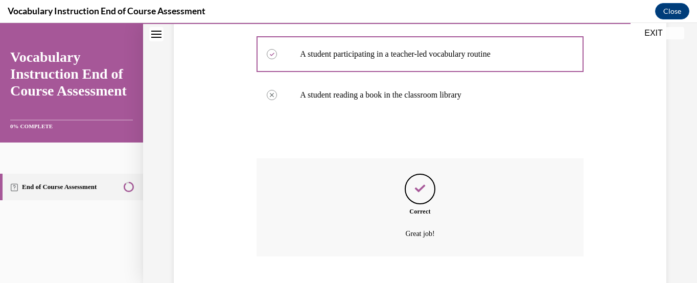
scroll to position [341, 0]
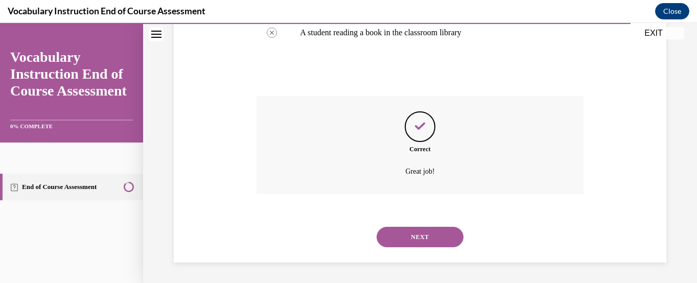
click at [434, 233] on button "NEXT" at bounding box center [420, 237] width 87 height 20
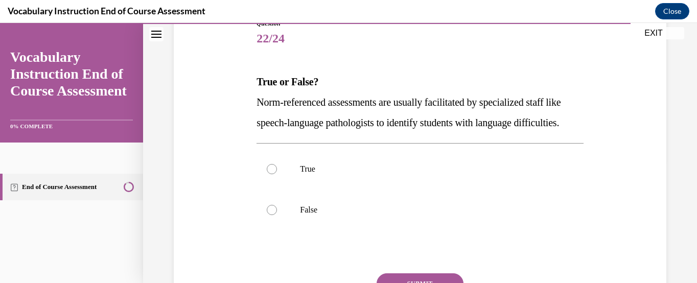
scroll to position [130, 0]
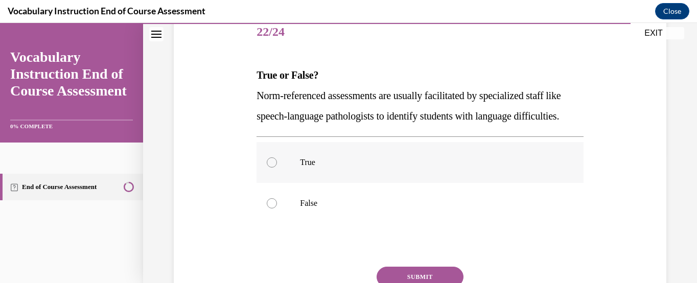
click at [272, 168] on div at bounding box center [272, 162] width 10 height 10
click at [272, 168] on input "True" at bounding box center [272, 162] width 10 height 10
radio input "true"
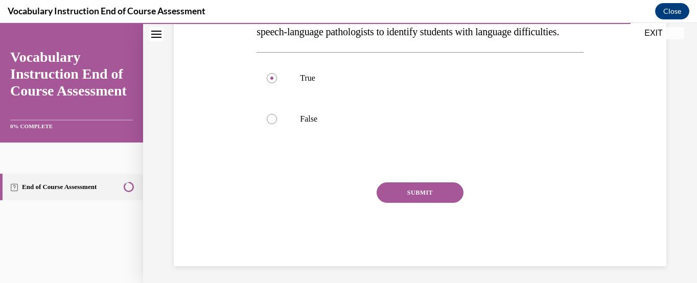
click at [416, 203] on button "SUBMIT" at bounding box center [420, 192] width 87 height 20
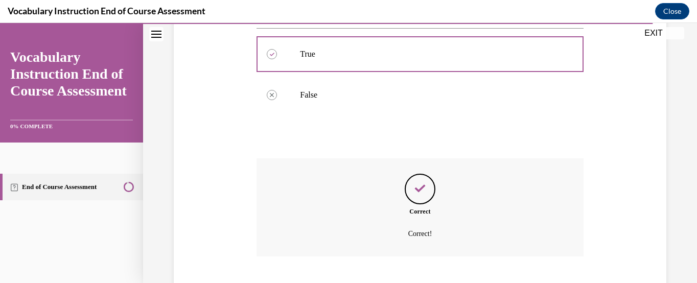
scroll to position [321, 0]
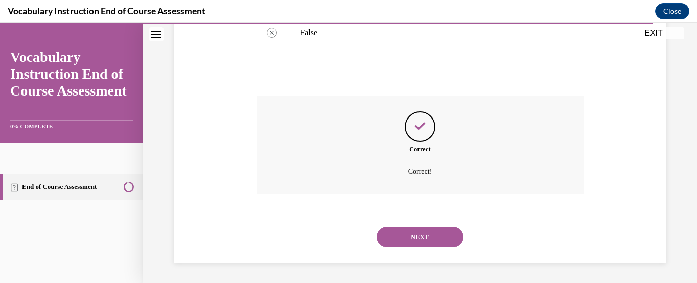
click at [420, 232] on button "NEXT" at bounding box center [420, 237] width 87 height 20
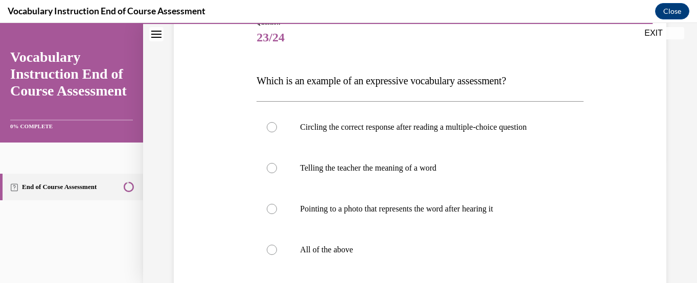
scroll to position [126, 0]
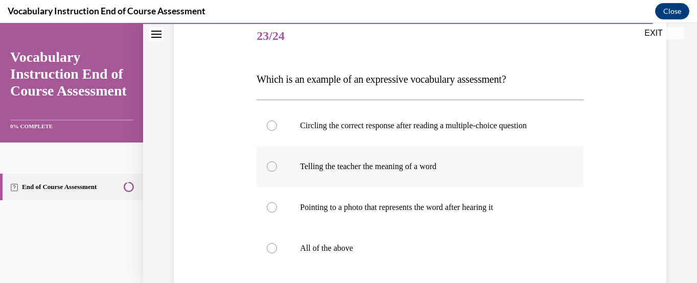
click at [274, 162] on div at bounding box center [272, 166] width 10 height 10
click at [274, 162] on input "Telling the teacher the meaning of a word" at bounding box center [272, 166] width 10 height 10
radio input "true"
click at [271, 249] on div at bounding box center [272, 248] width 10 height 10
click at [271, 249] on input "All of the above" at bounding box center [272, 248] width 10 height 10
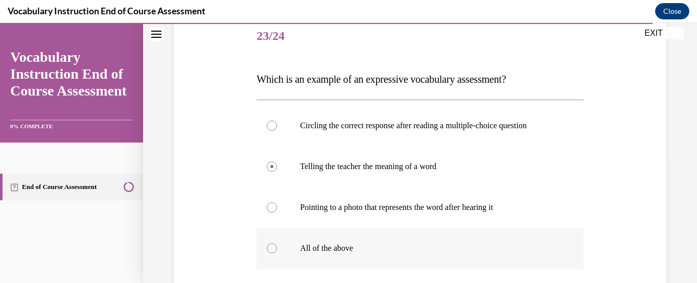
radio input "true"
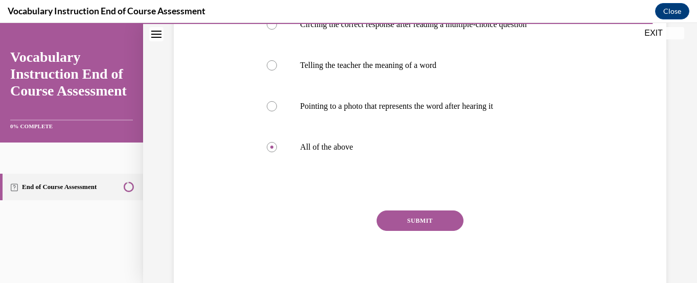
click at [416, 220] on button "SUBMIT" at bounding box center [420, 221] width 87 height 20
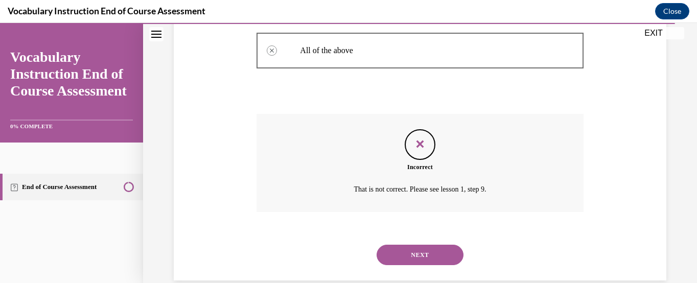
scroll to position [341, 0]
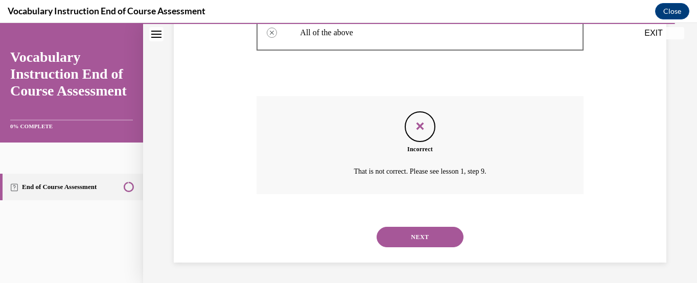
click at [416, 239] on button "NEXT" at bounding box center [420, 237] width 87 height 20
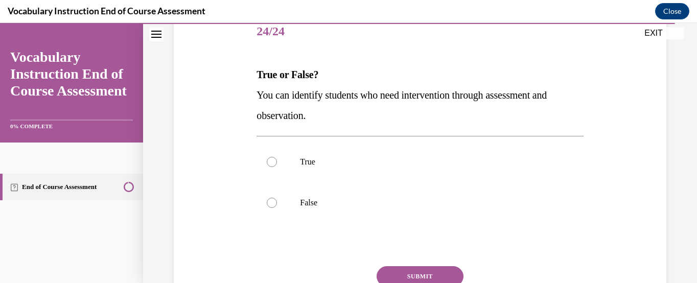
scroll to position [132, 0]
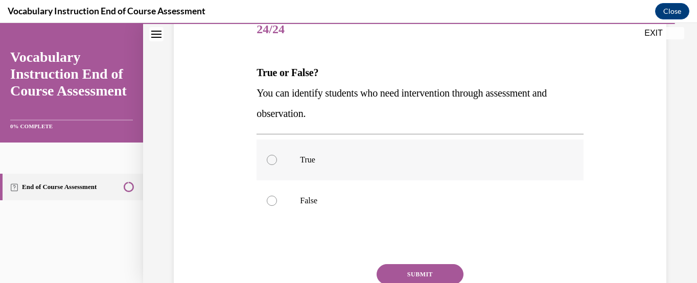
click at [271, 159] on div at bounding box center [272, 160] width 10 height 10
click at [271, 159] on input "True" at bounding box center [272, 160] width 10 height 10
radio input "true"
click at [421, 272] on button "SUBMIT" at bounding box center [420, 274] width 87 height 20
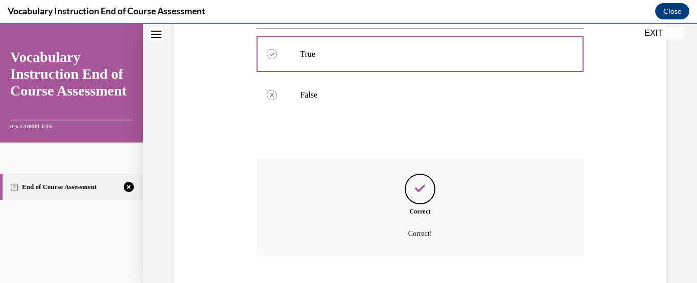
scroll to position [300, 0]
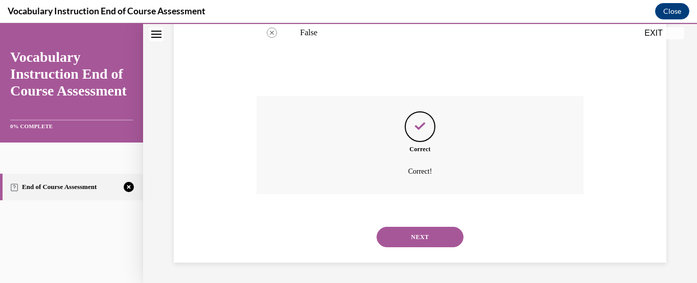
click at [424, 242] on button "NEXT" at bounding box center [420, 237] width 87 height 20
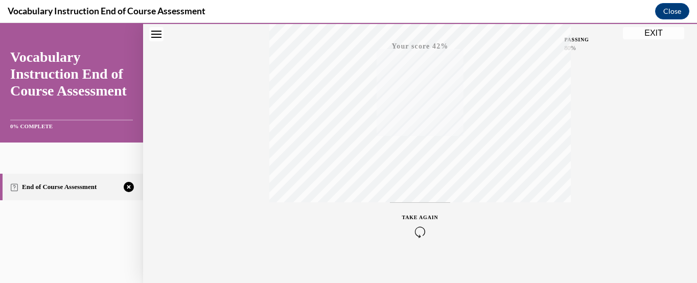
scroll to position [264, 0]
click at [418, 219] on icon "button" at bounding box center [420, 220] width 36 height 11
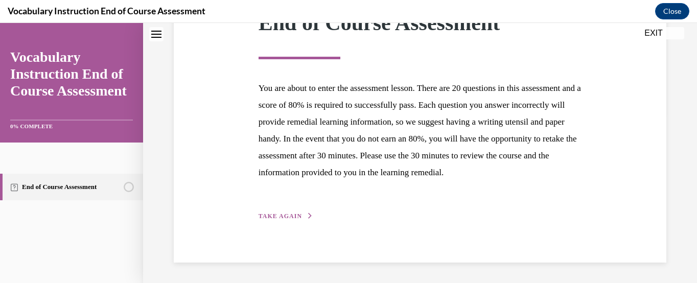
scroll to position [186, 0]
click at [294, 215] on span "TAKE AGAIN" at bounding box center [280, 216] width 43 height 7
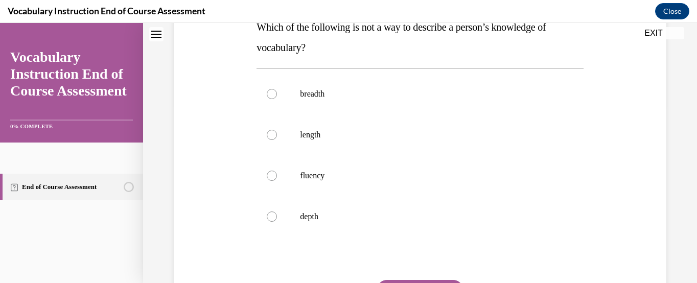
scroll to position [182, 0]
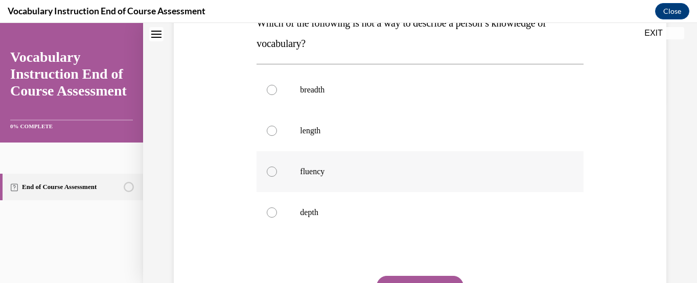
click at [271, 170] on div at bounding box center [272, 172] width 10 height 10
click at [271, 170] on input "fluency" at bounding box center [272, 172] width 10 height 10
radio input "true"
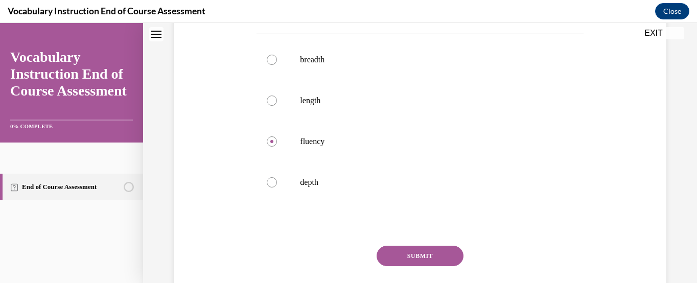
click at [431, 251] on button "SUBMIT" at bounding box center [420, 256] width 87 height 20
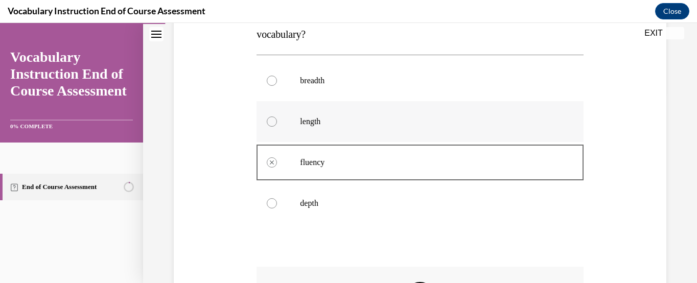
scroll to position [192, 0]
click at [270, 84] on div at bounding box center [272, 80] width 10 height 10
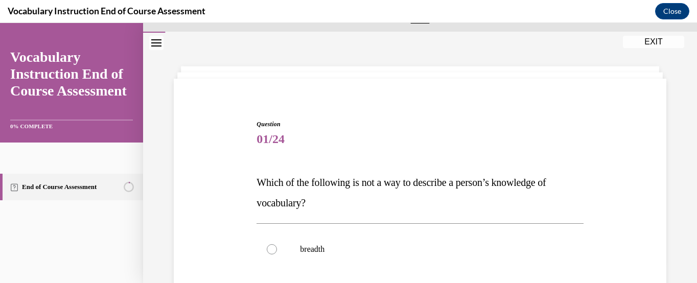
scroll to position [10, 0]
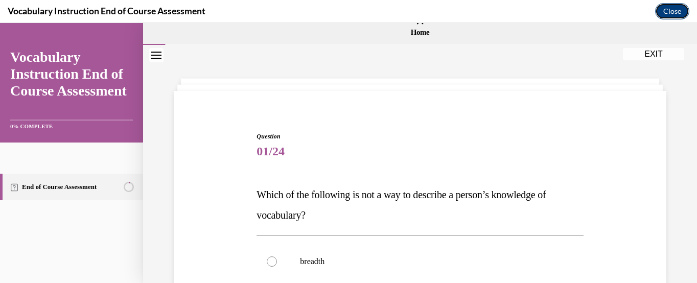
click at [674, 12] on button "Close" at bounding box center [672, 11] width 34 height 16
